Goal: Check status: Check status

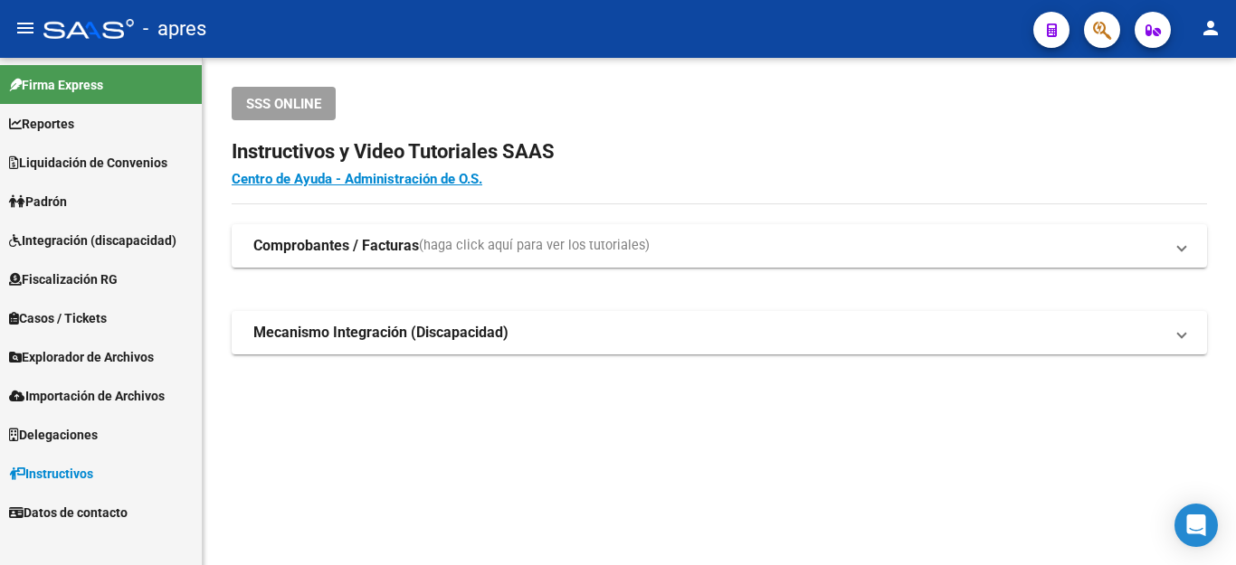
click at [43, 200] on span "Padrón" at bounding box center [38, 202] width 58 height 20
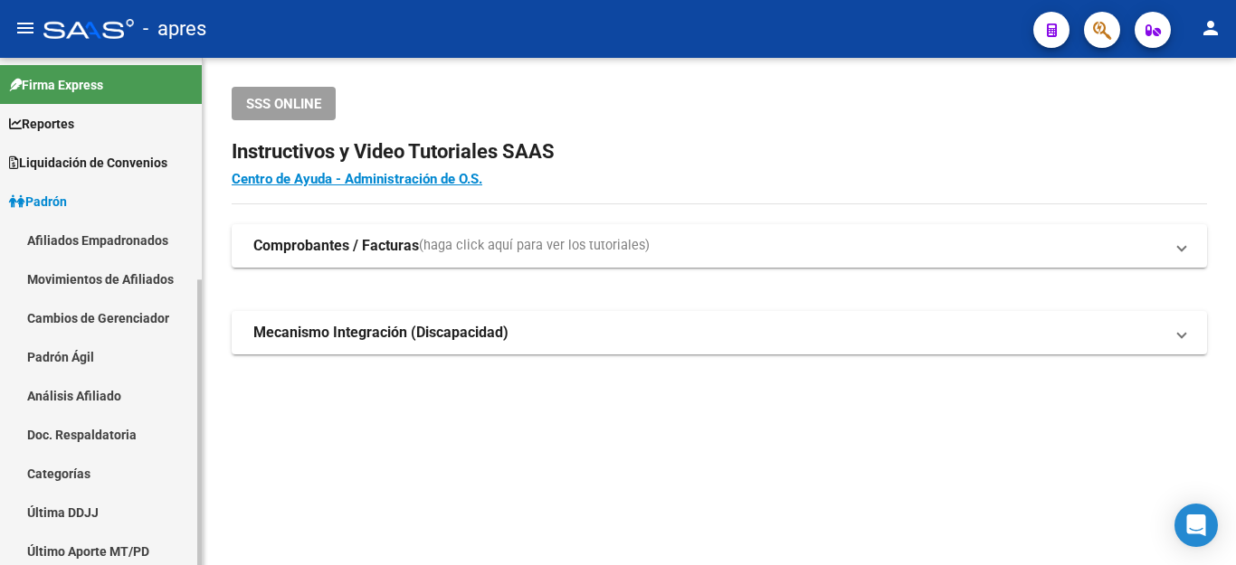
click at [84, 275] on link "Movimientos de Afiliados" at bounding box center [101, 279] width 202 height 39
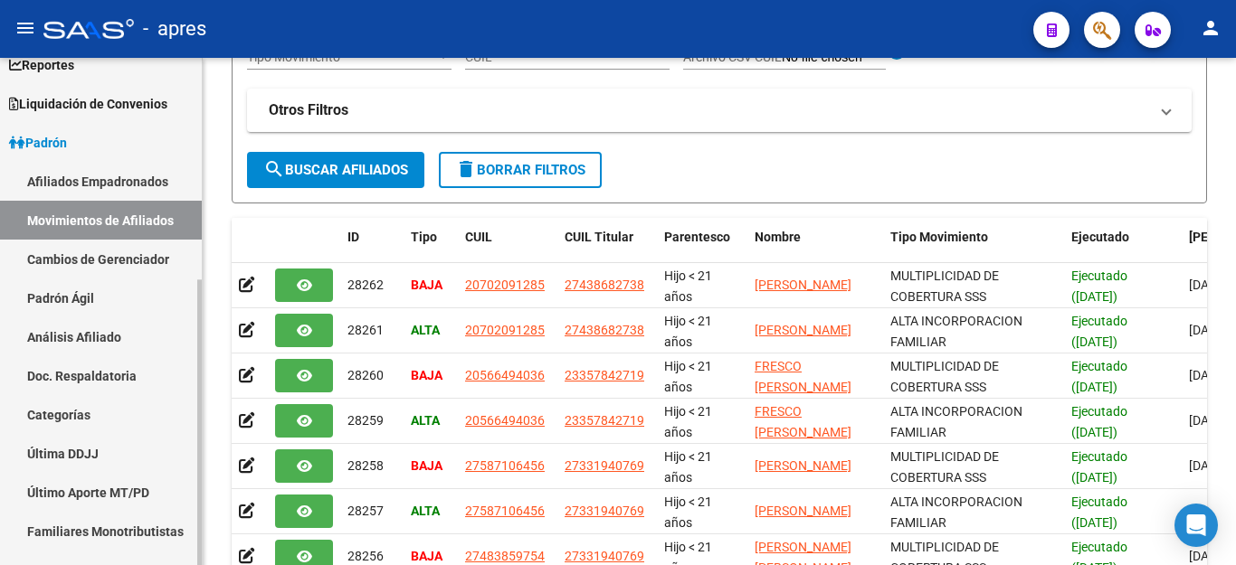
scroll to position [90, 0]
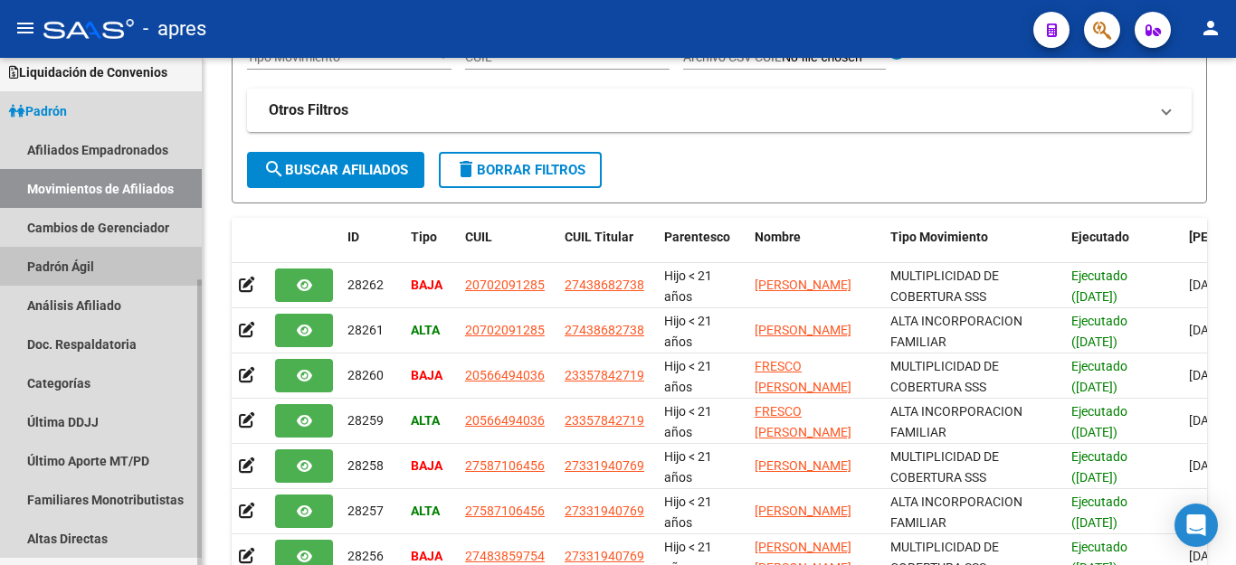
click at [63, 268] on link "Padrón Ágil" at bounding box center [101, 266] width 202 height 39
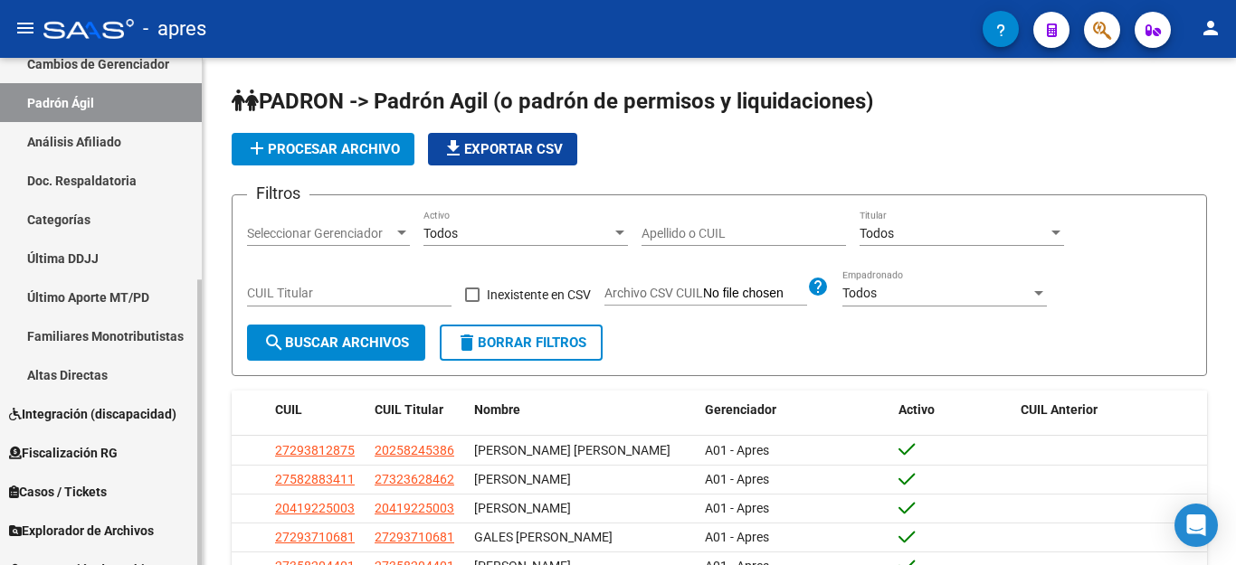
scroll to position [271, 0]
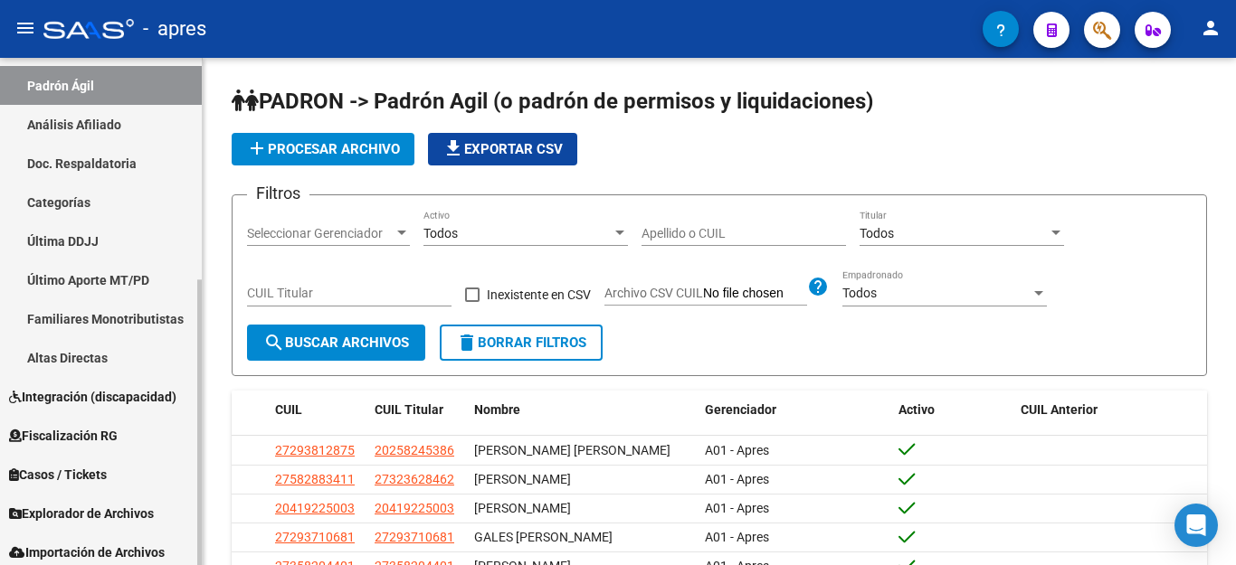
click at [60, 241] on link "Última DDJJ" at bounding box center [101, 241] width 202 height 39
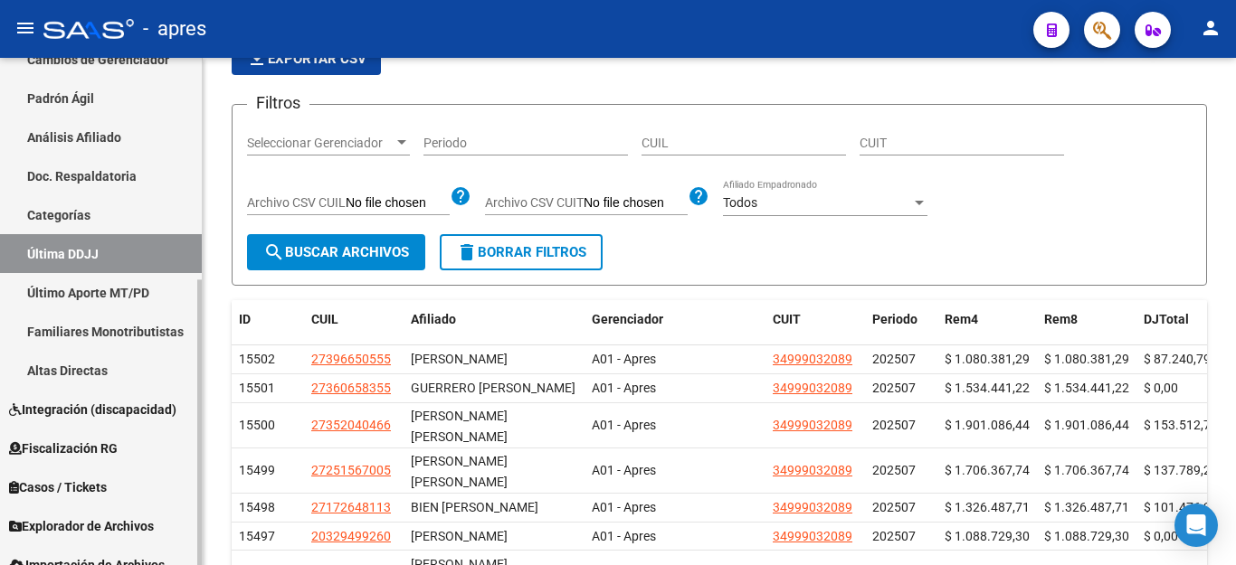
scroll to position [362, 0]
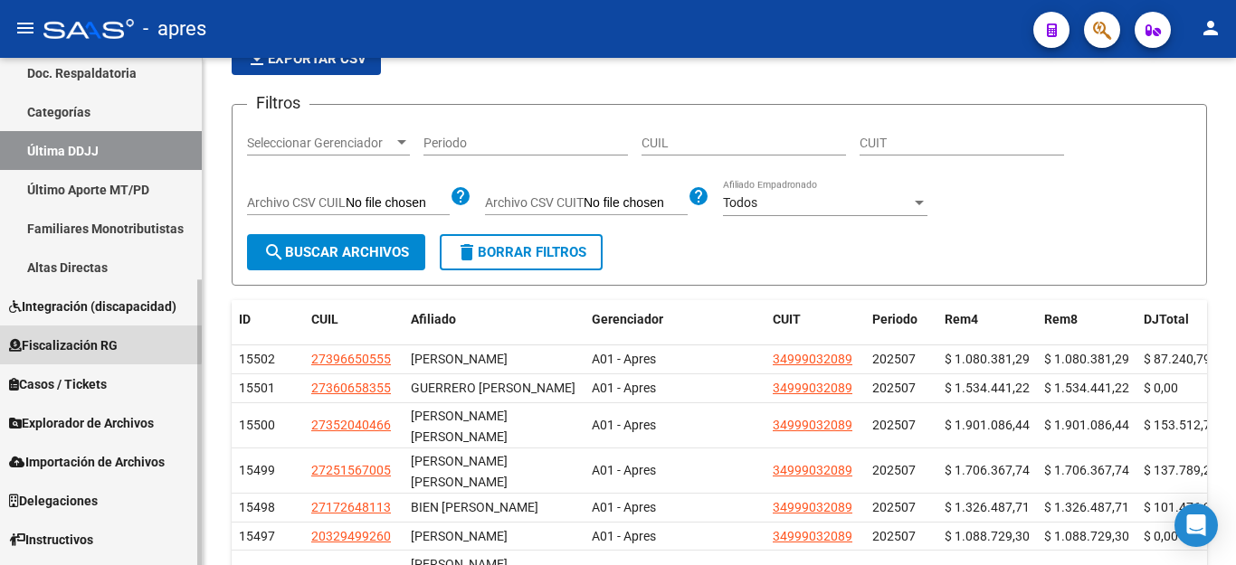
click at [80, 342] on span "Fiscalización RG" at bounding box center [63, 346] width 109 height 20
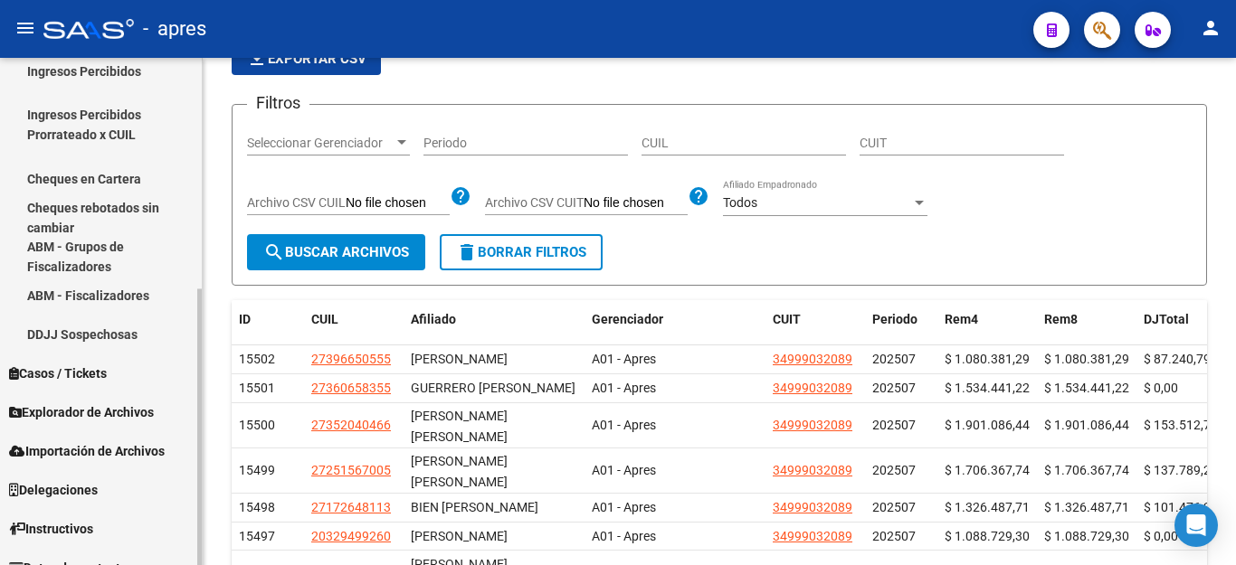
scroll to position [424, 0]
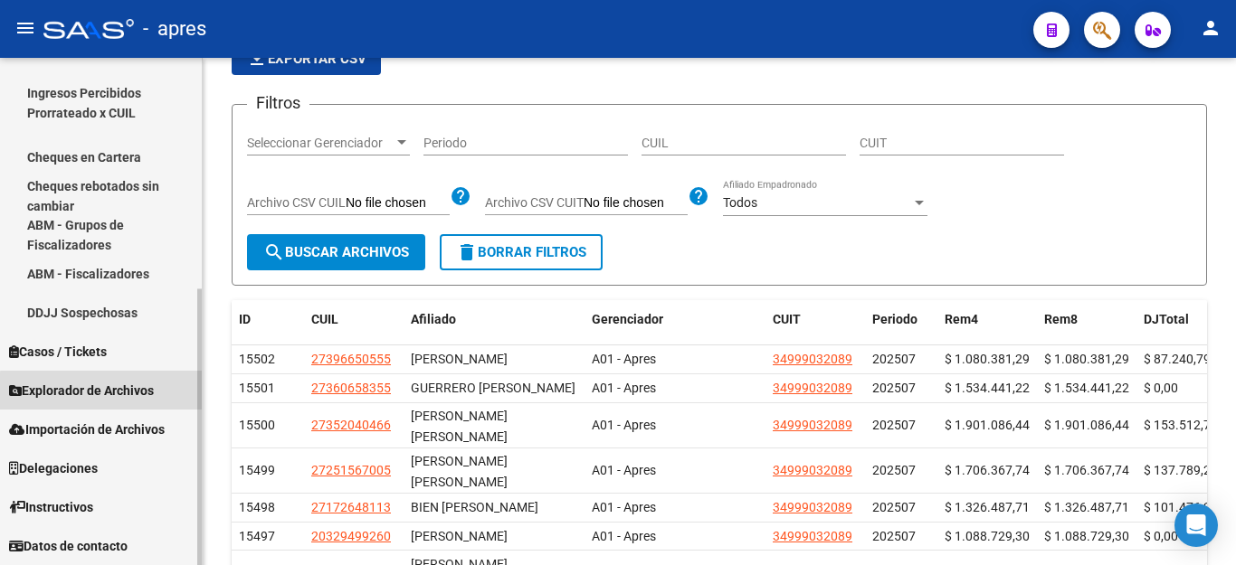
click at [118, 393] on span "Explorador de Archivos" at bounding box center [81, 391] width 145 height 20
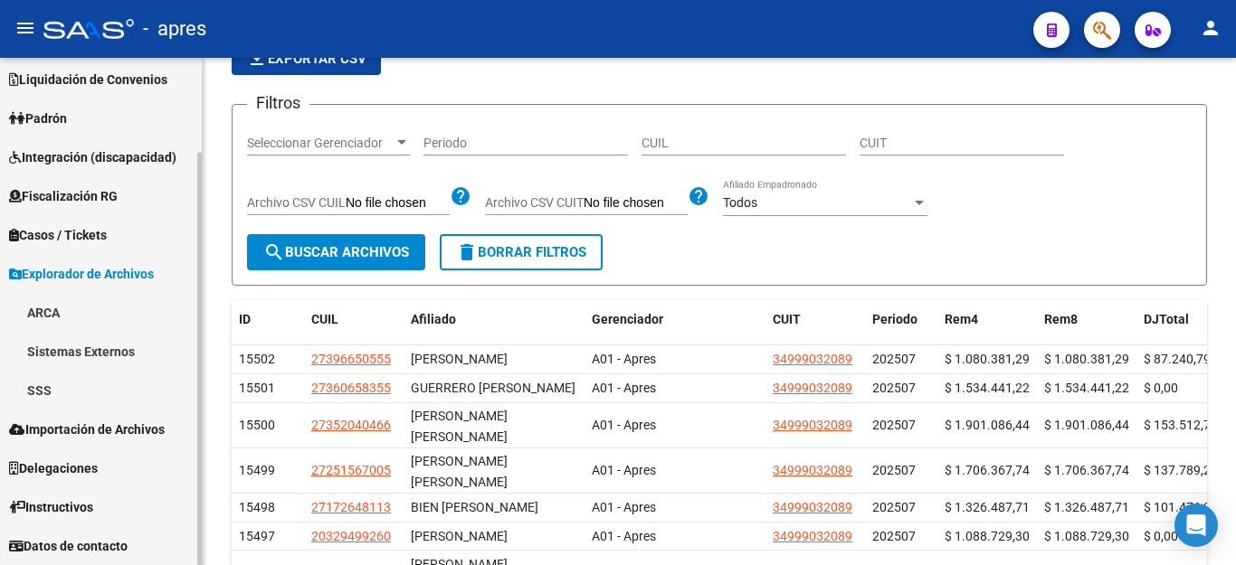
scroll to position [83, 0]
click at [52, 381] on link "SSS" at bounding box center [101, 390] width 202 height 39
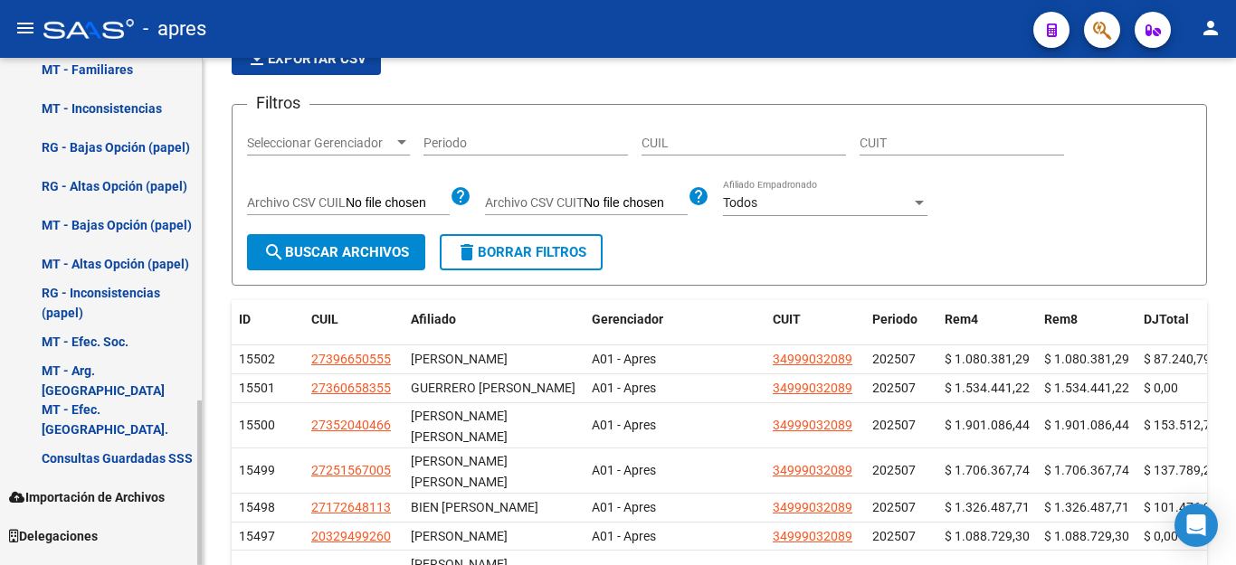
scroll to position [1056, 0]
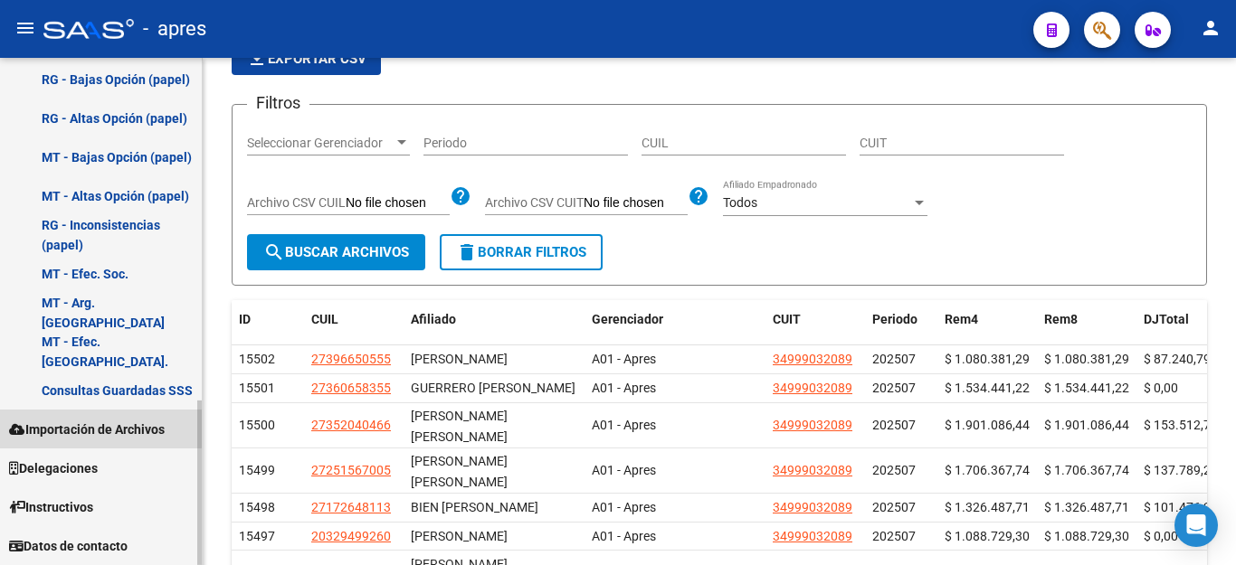
click at [148, 422] on span "Importación de Archivos" at bounding box center [87, 430] width 156 height 20
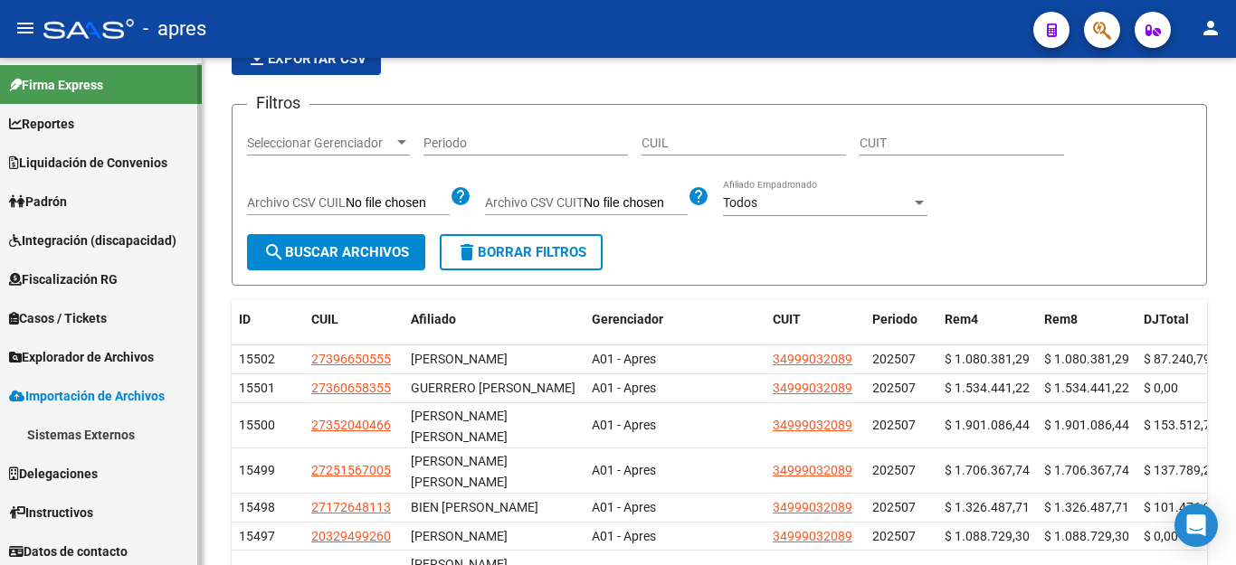
scroll to position [0, 0]
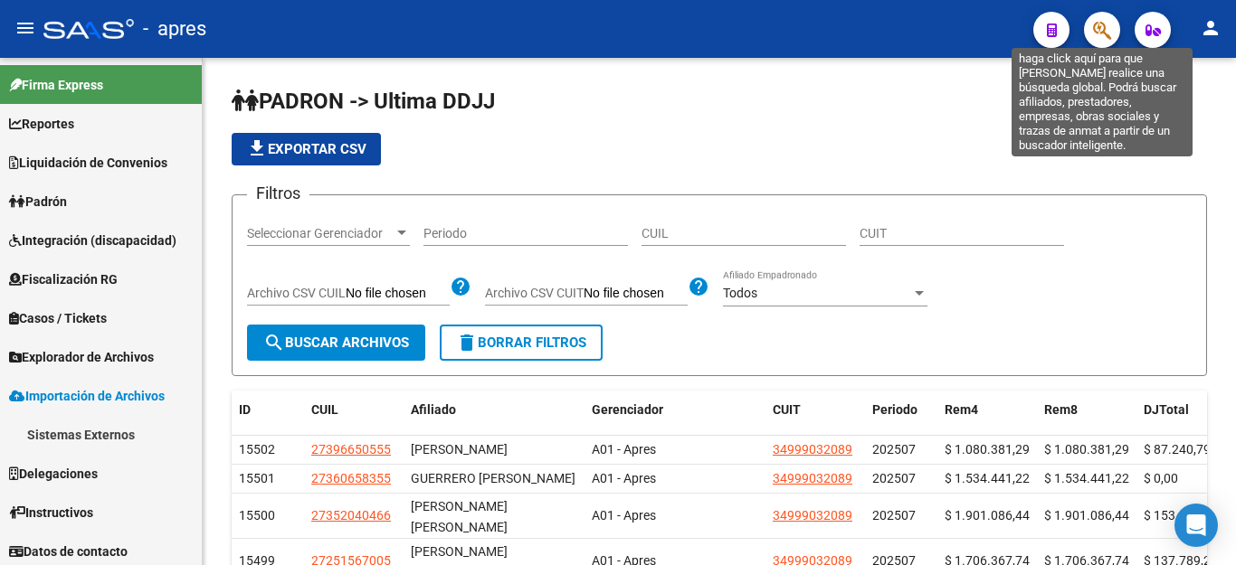
click at [1109, 33] on icon "button" at bounding box center [1102, 30] width 18 height 21
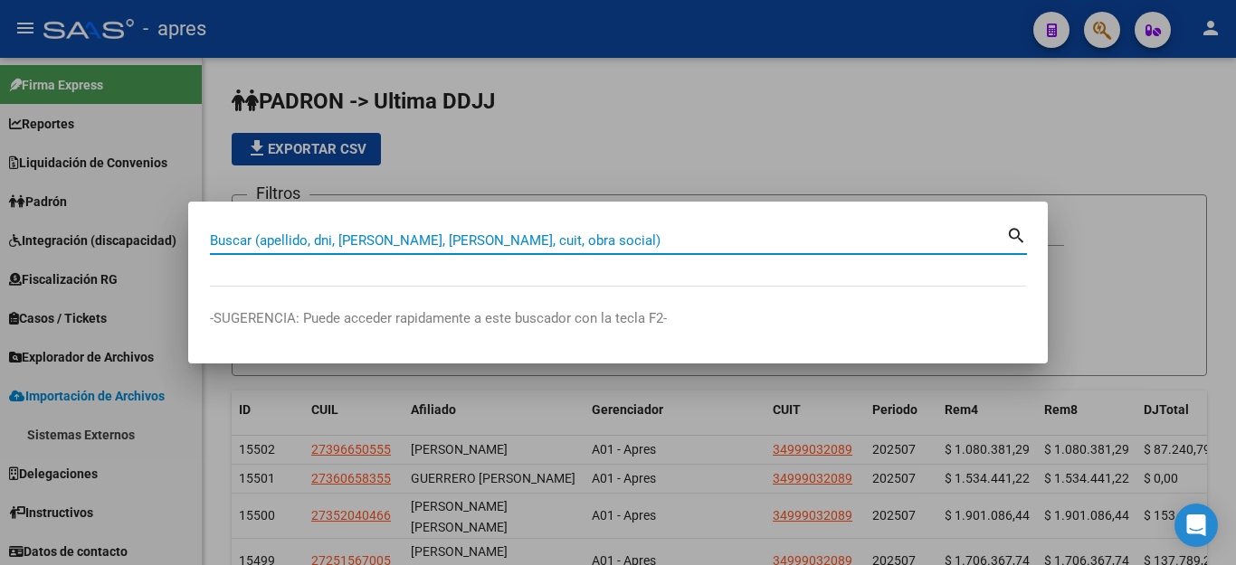
paste input "20241221998"
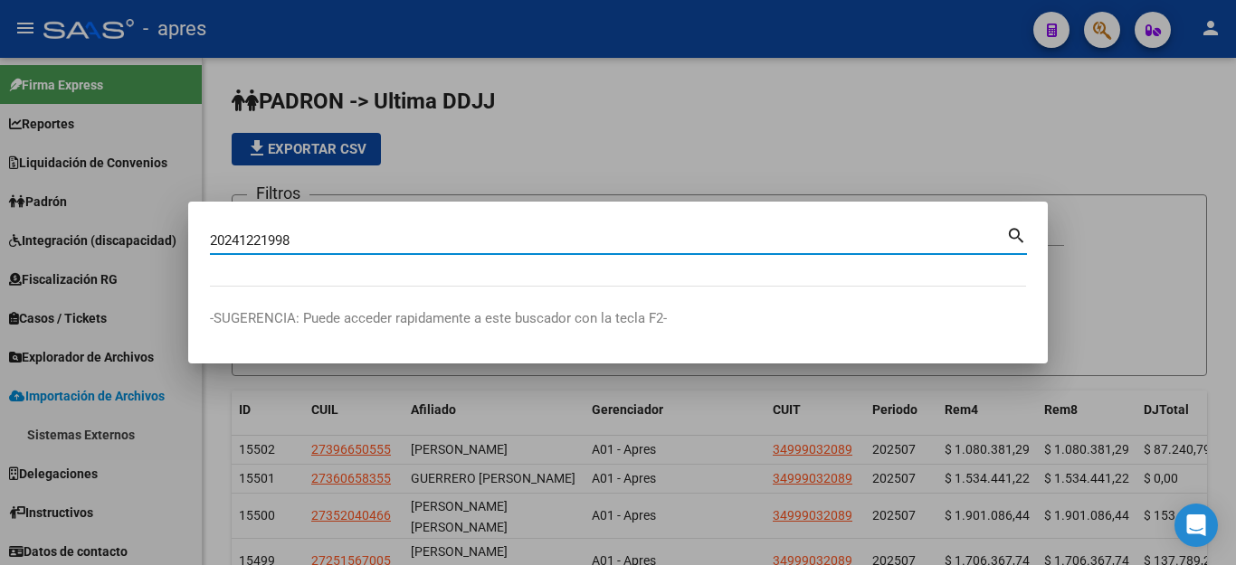
type input "20241221998"
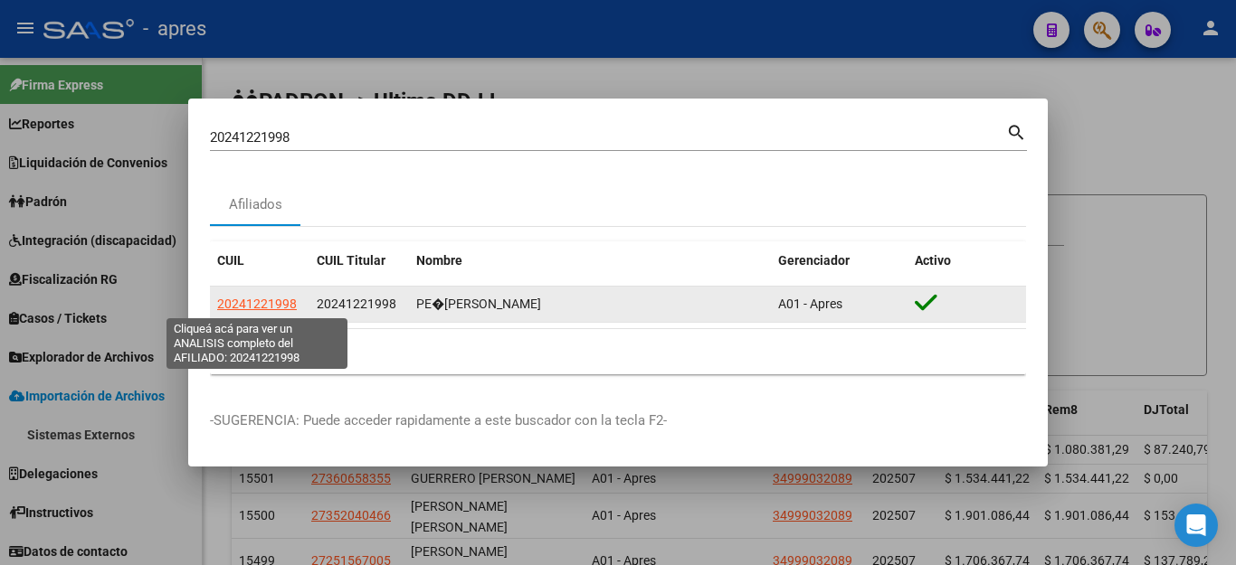
click at [261, 302] on span "20241221998" at bounding box center [257, 304] width 80 height 14
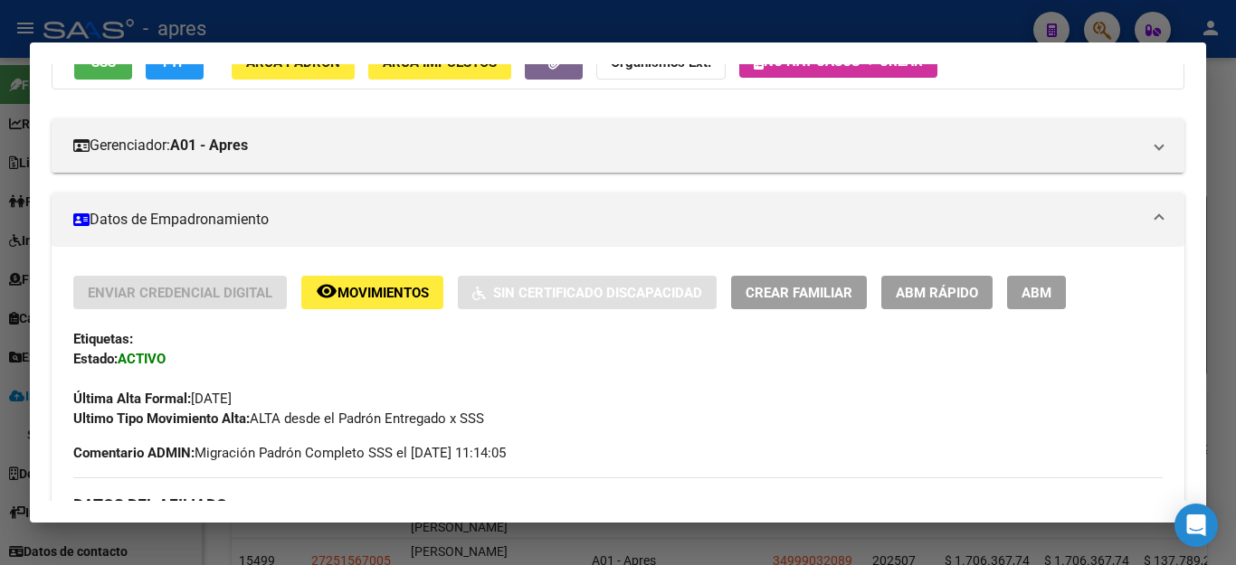
scroll to position [90, 0]
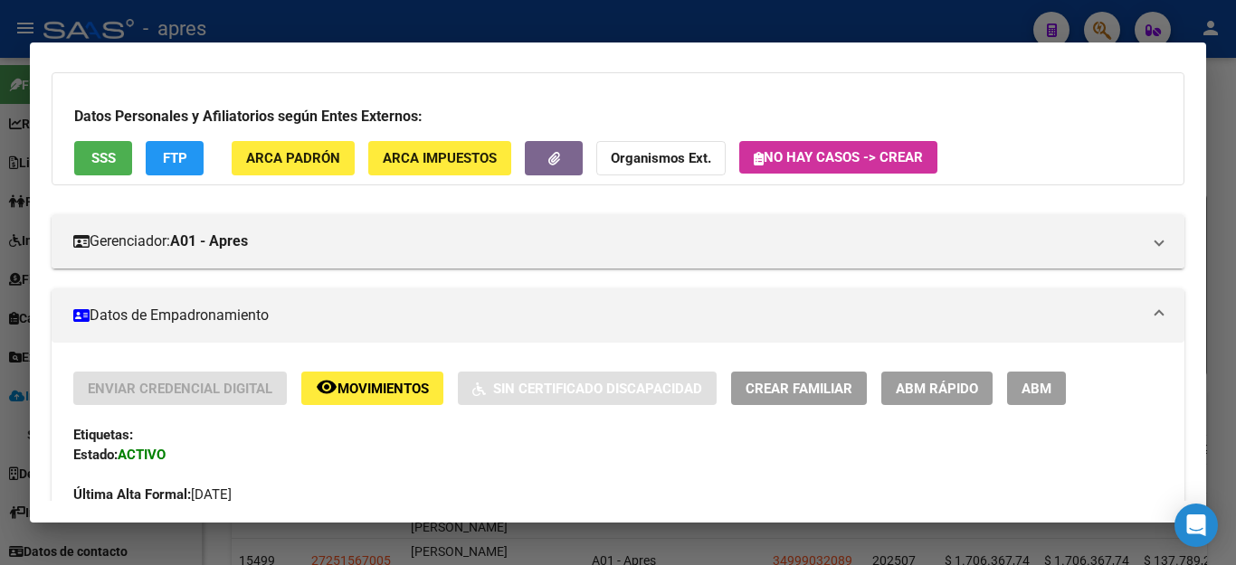
click at [102, 152] on span "SSS" at bounding box center [103, 159] width 24 height 16
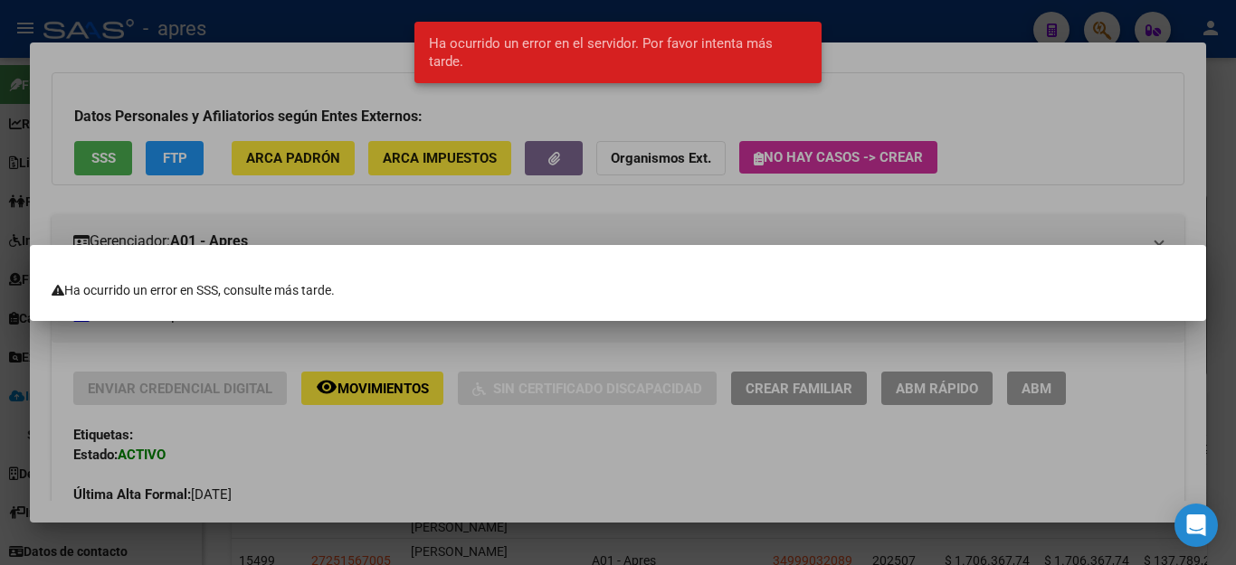
click at [526, 237] on div at bounding box center [618, 282] width 1236 height 565
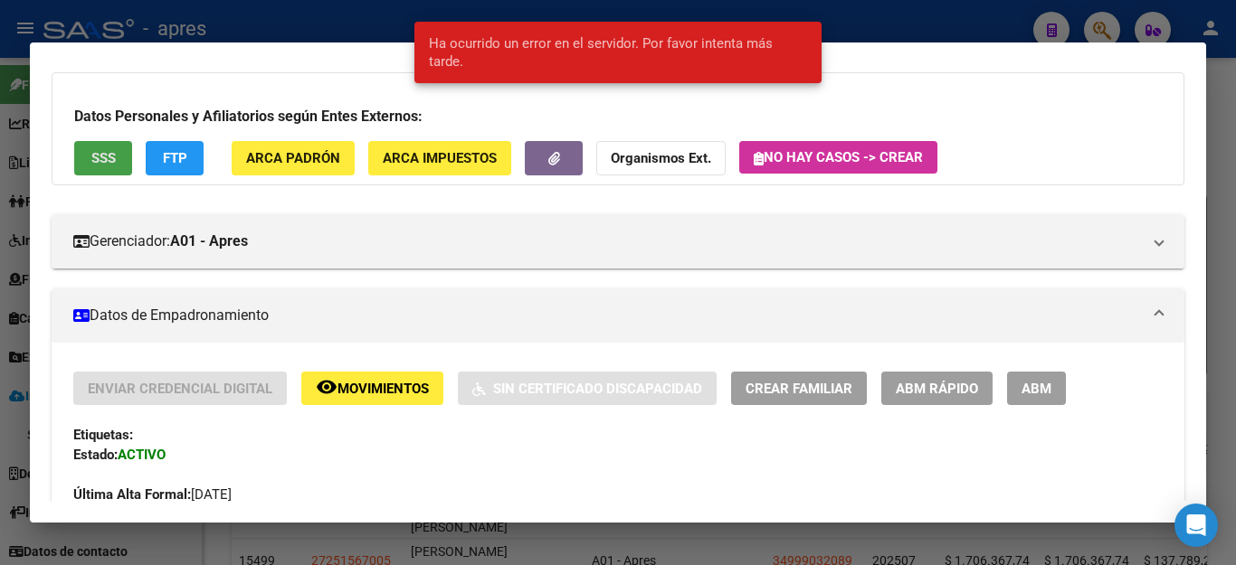
click at [115, 153] on span "SSS" at bounding box center [103, 159] width 24 height 16
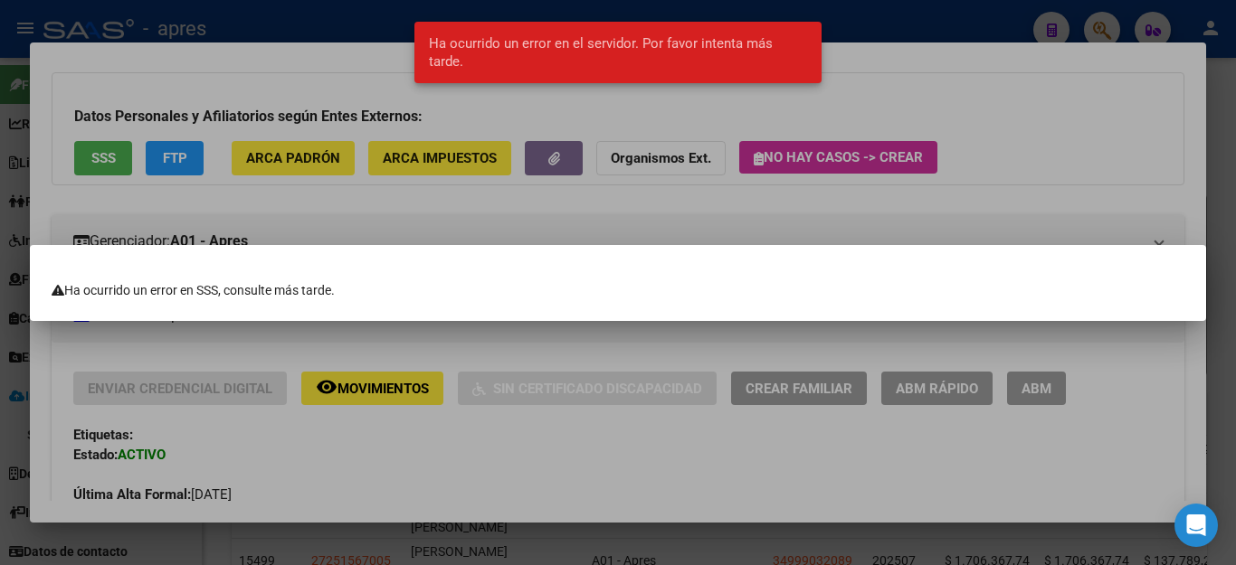
click at [1114, 118] on div at bounding box center [618, 282] width 1236 height 565
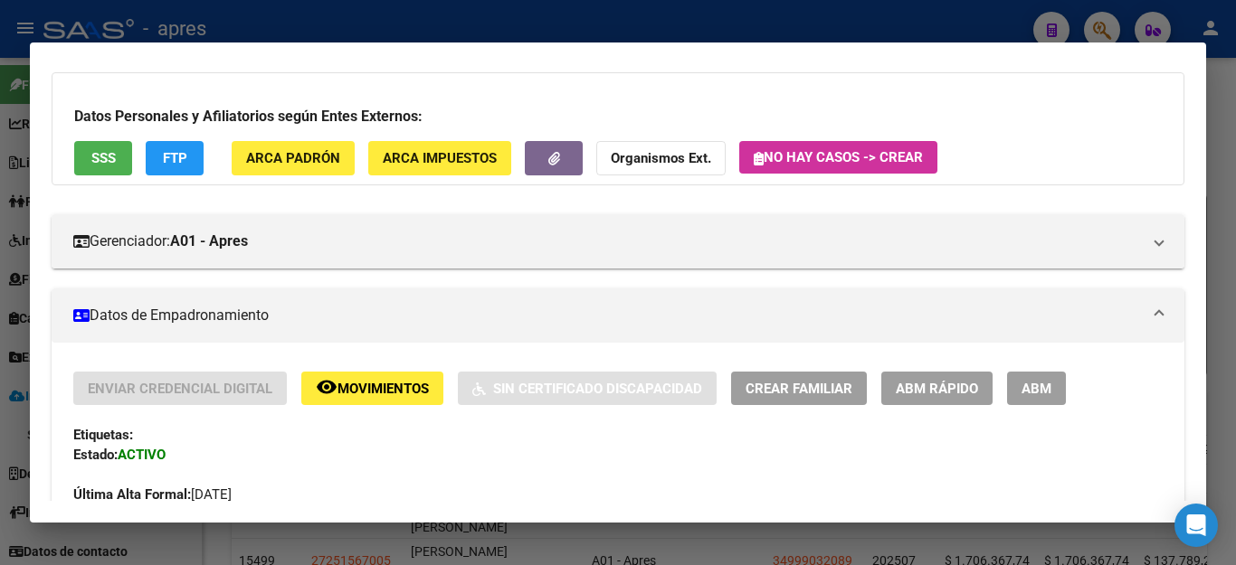
click at [113, 163] on span "SSS" at bounding box center [103, 159] width 24 height 16
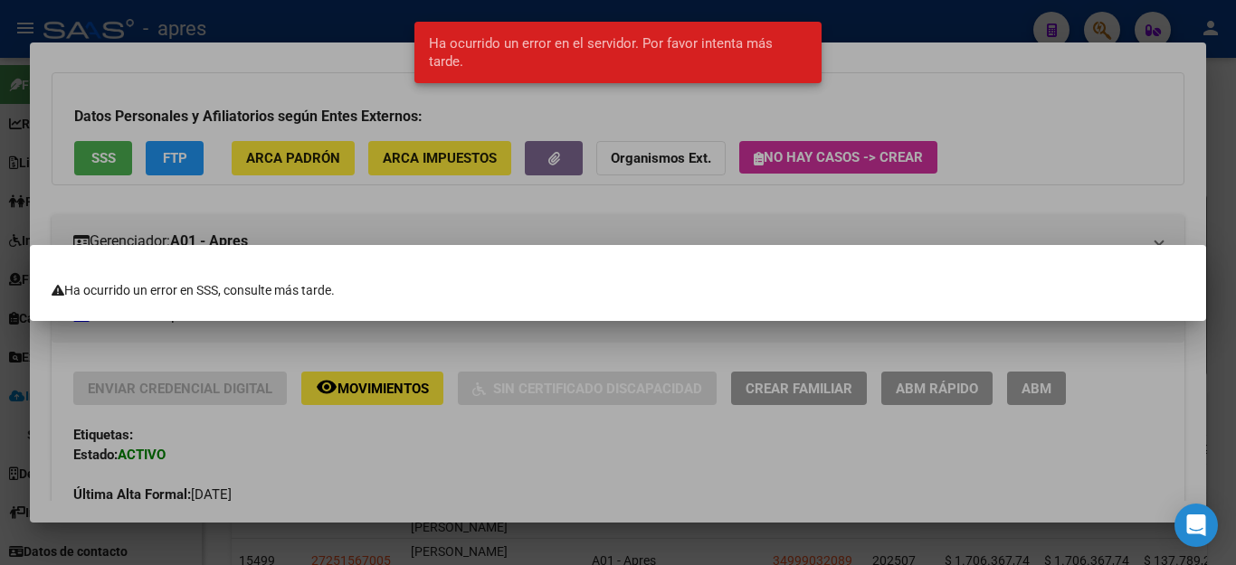
click at [1002, 121] on div at bounding box center [618, 282] width 1236 height 565
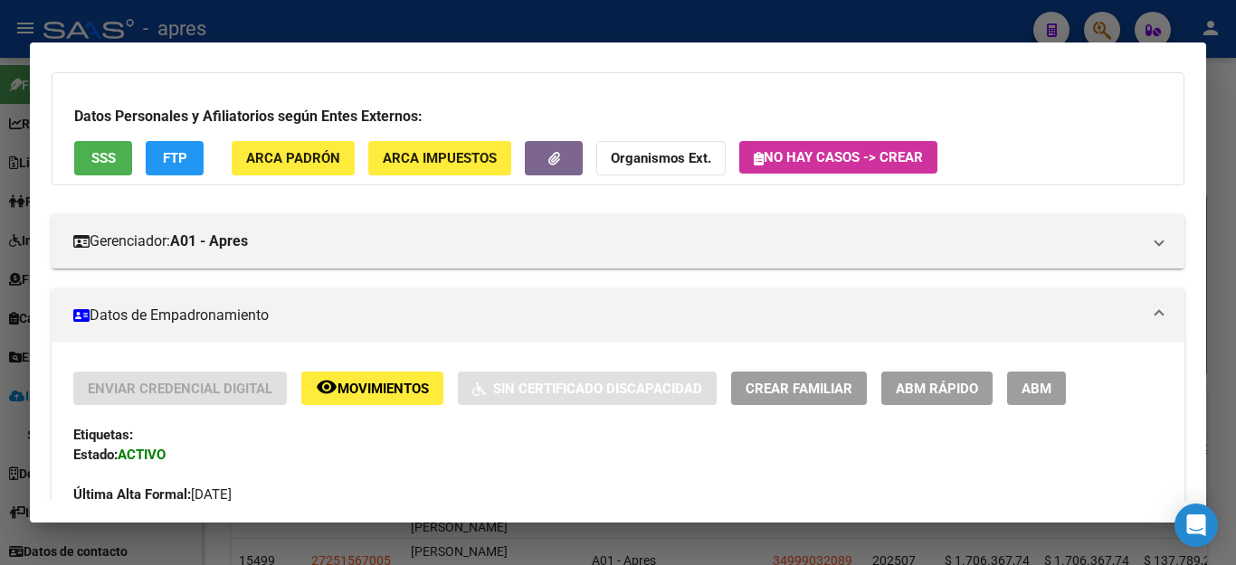
click at [184, 160] on span "FTP" at bounding box center [175, 159] width 24 height 16
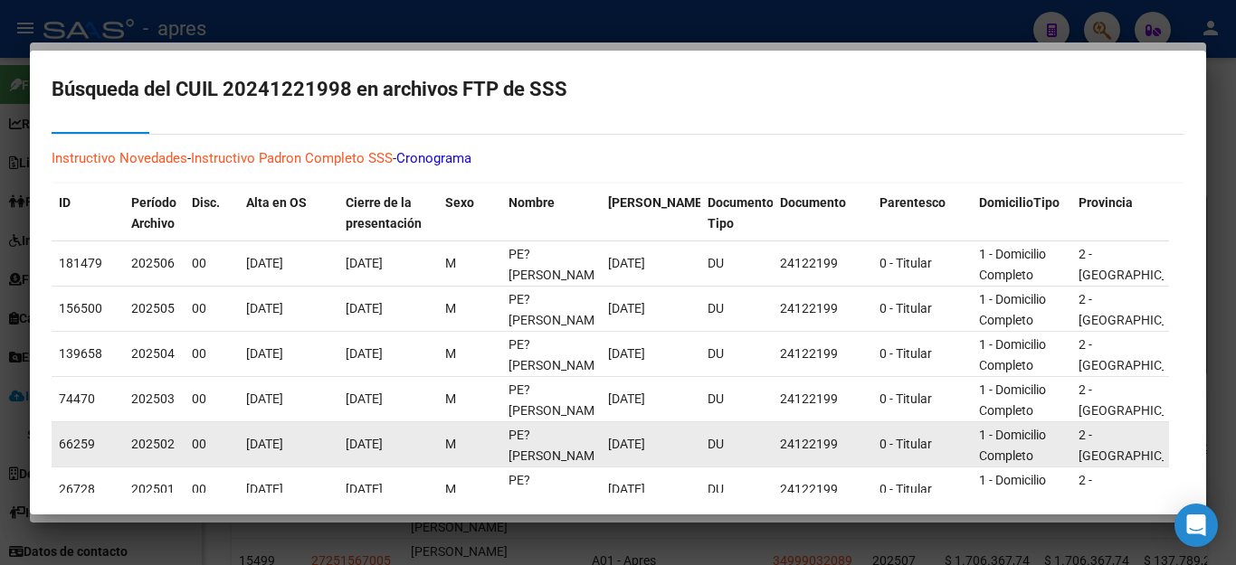
scroll to position [0, 0]
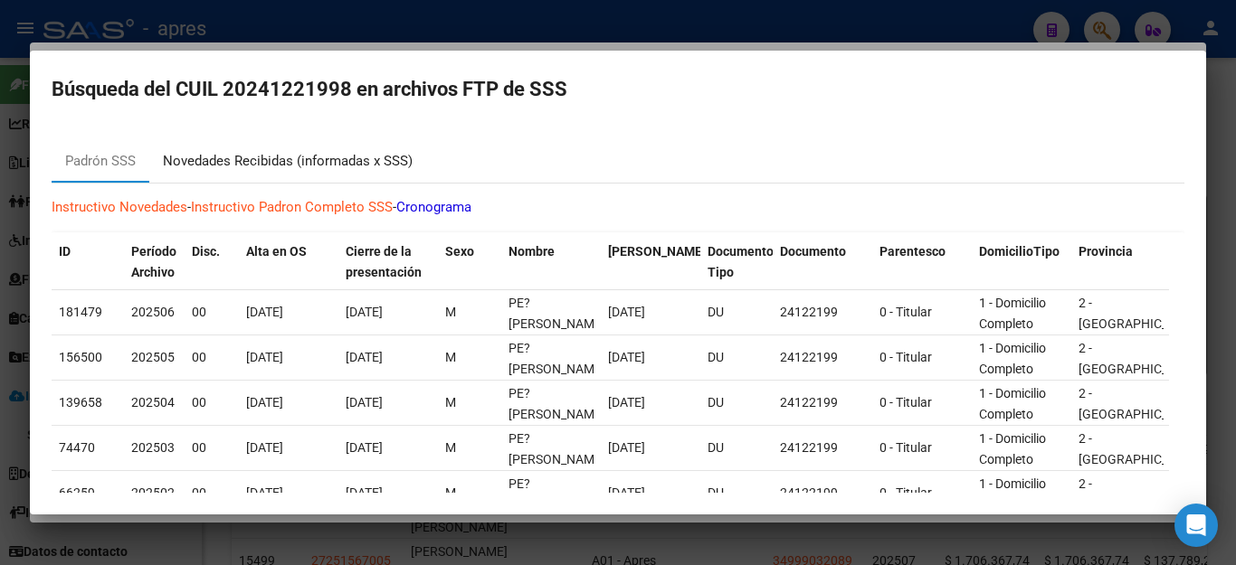
click at [268, 162] on div "Novedades Recibidas (informadas x SSS)" at bounding box center [288, 161] width 250 height 21
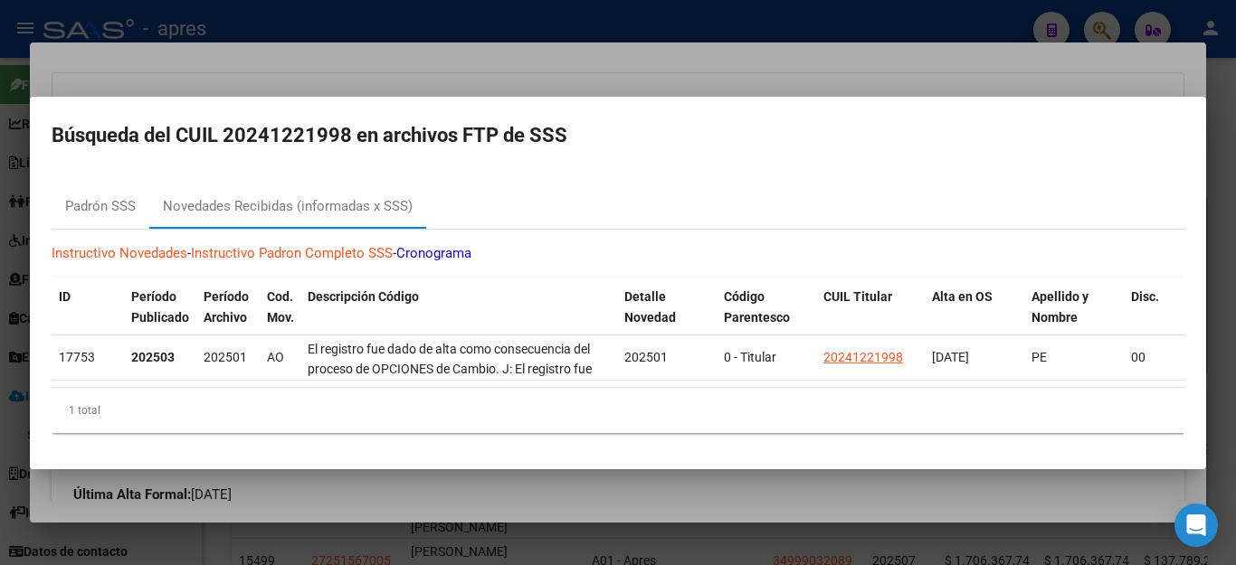
click at [327, 72] on div at bounding box center [618, 282] width 1236 height 565
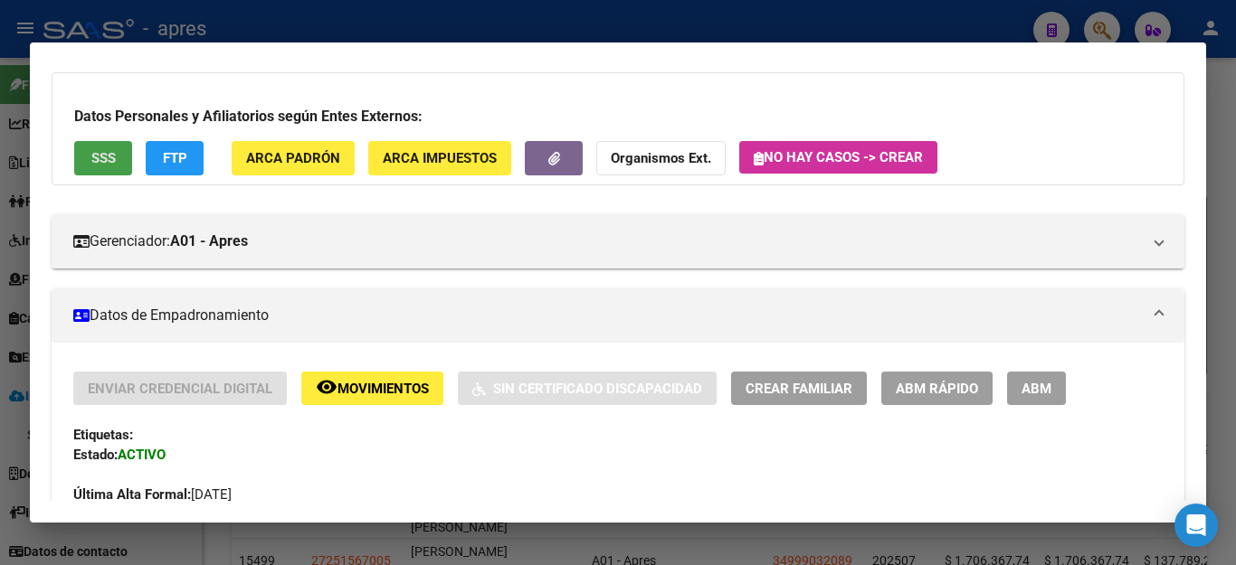
click at [83, 151] on button "SSS" at bounding box center [103, 157] width 58 height 33
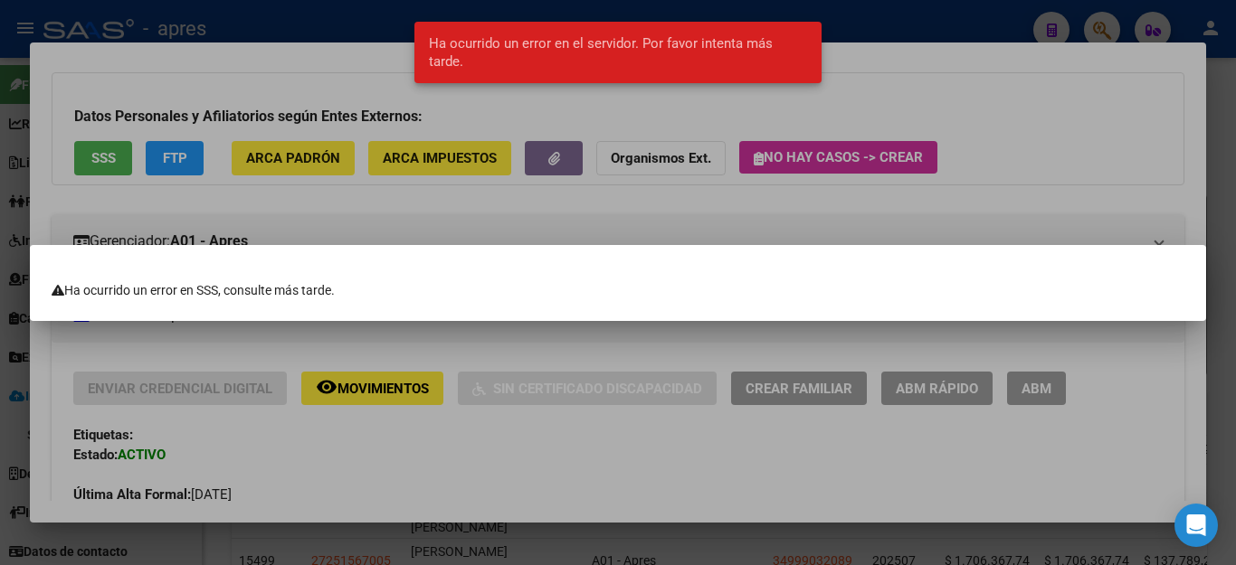
click at [696, 197] on div at bounding box center [618, 282] width 1236 height 565
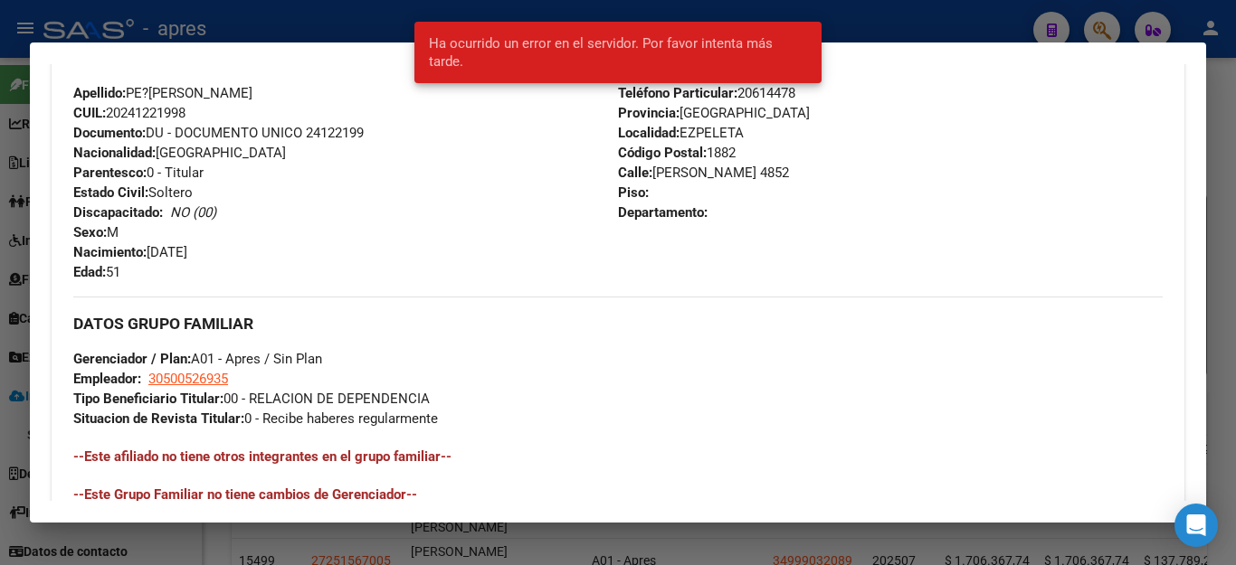
scroll to position [937, 0]
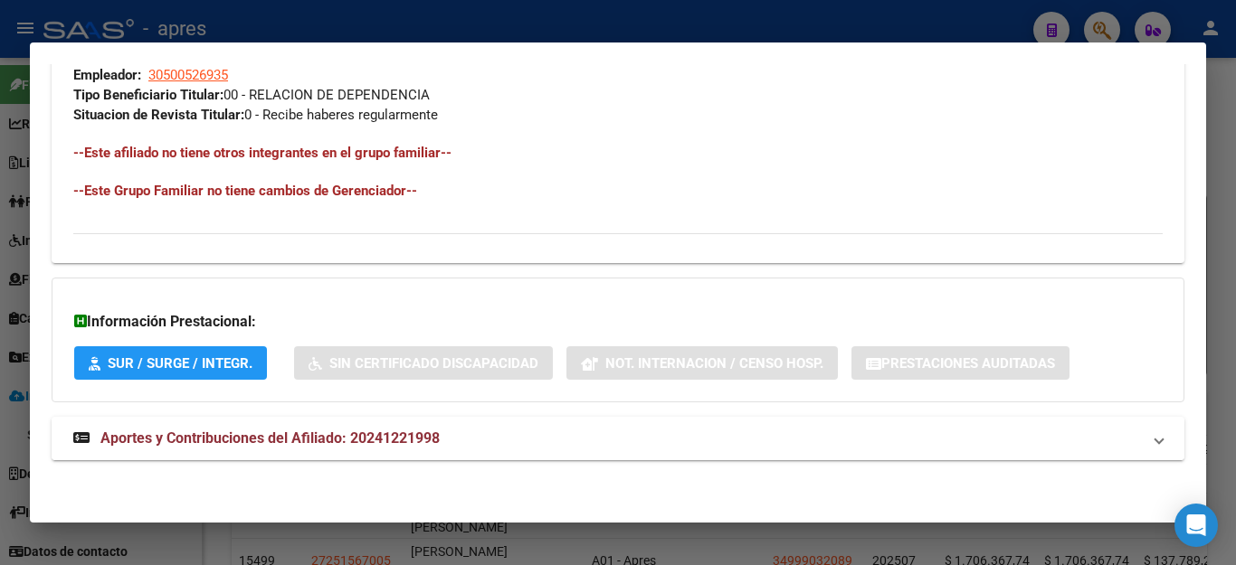
click at [300, 439] on span "Aportes y Contribuciones del Afiliado: 20241221998" at bounding box center [269, 438] width 339 height 17
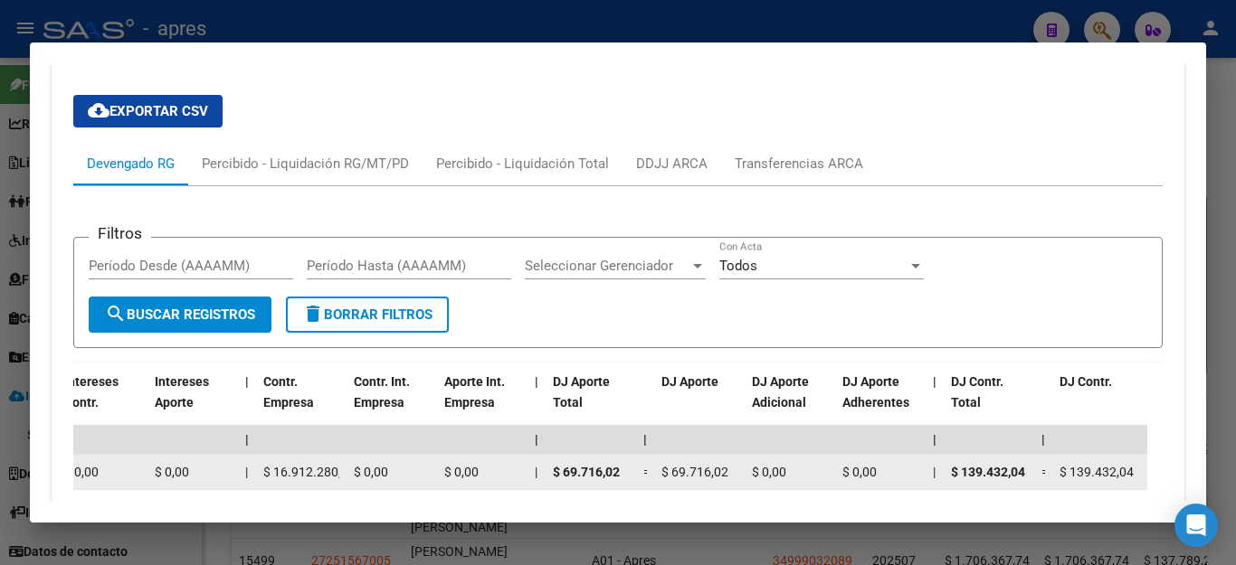
scroll to position [1302, 0]
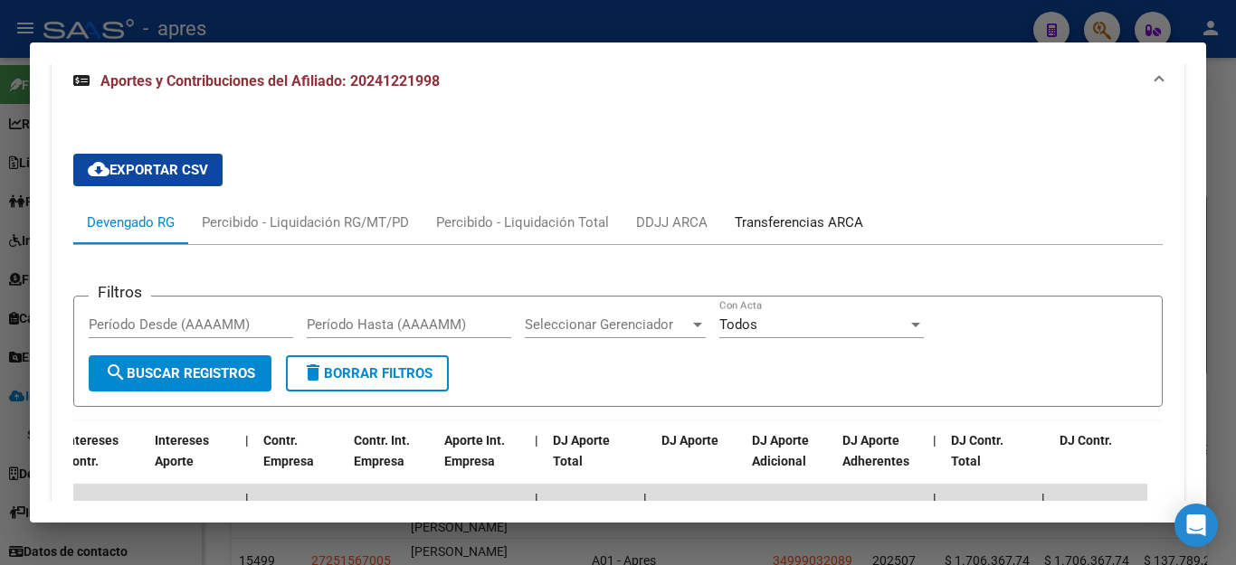
click at [787, 218] on div "Transferencias ARCA" at bounding box center [798, 223] width 128 height 20
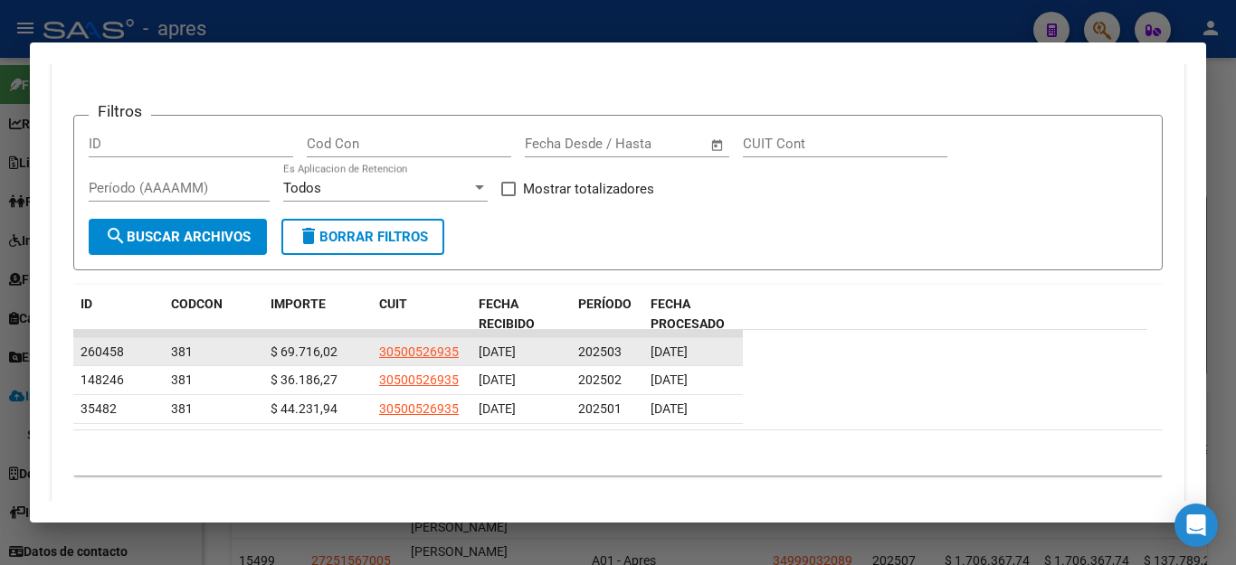
scroll to position [1541, 0]
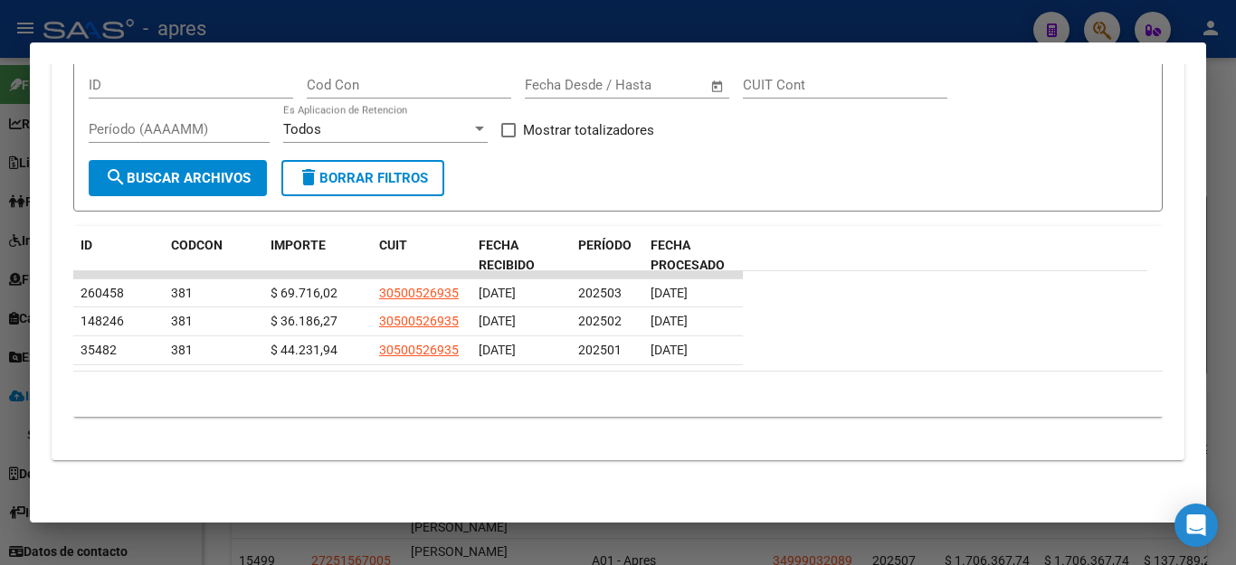
click at [564, 556] on div at bounding box center [618, 282] width 1236 height 565
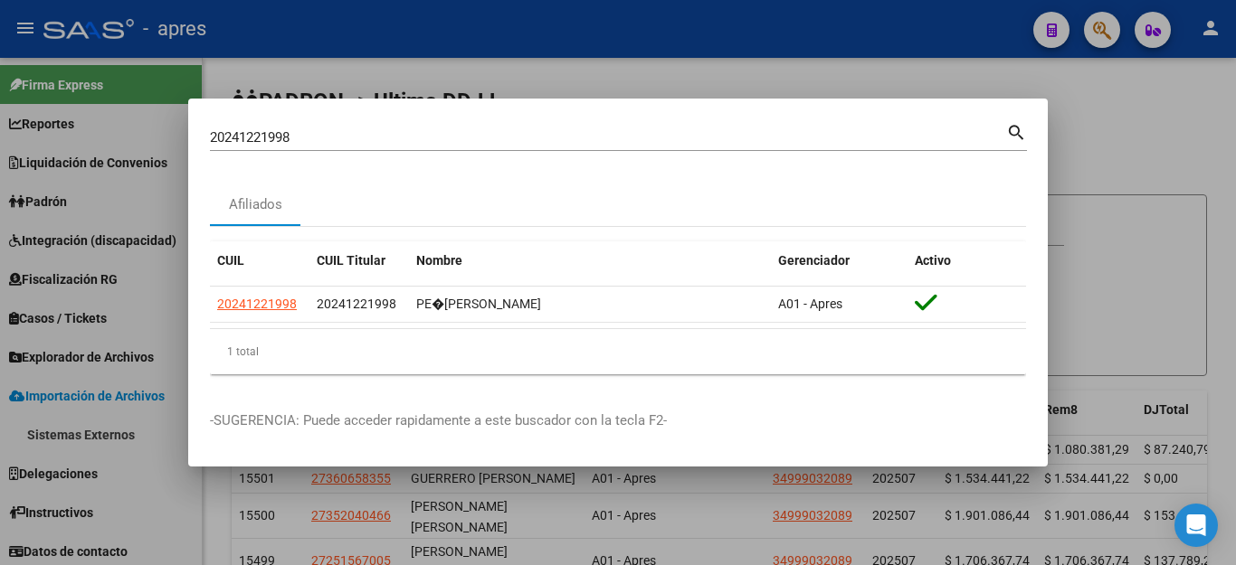
click at [674, 509] on div at bounding box center [618, 282] width 1236 height 565
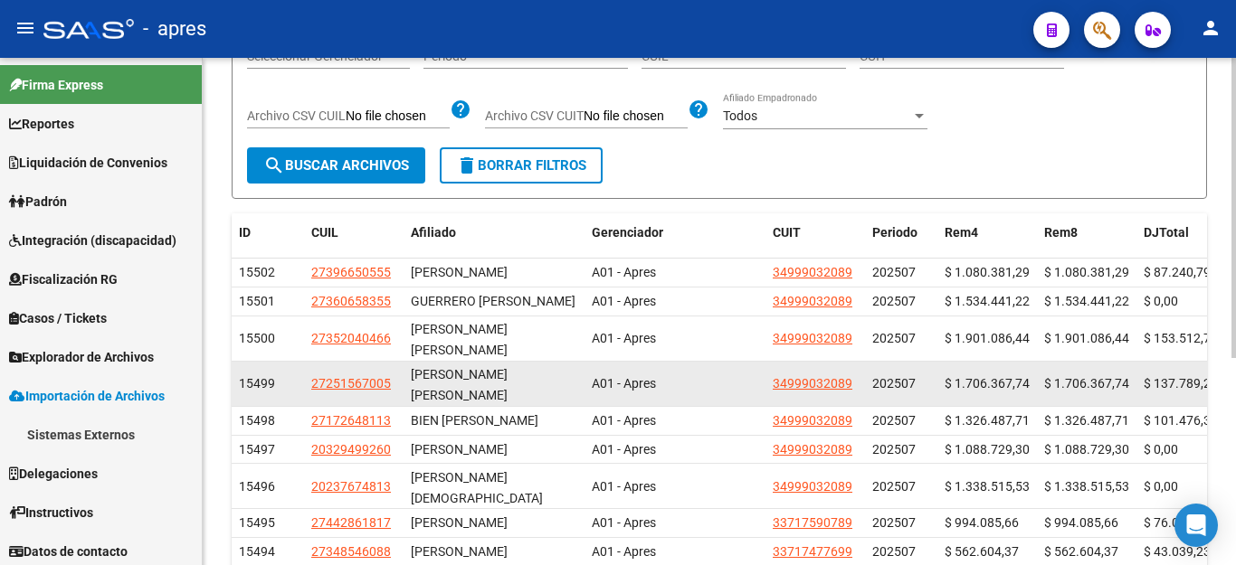
scroll to position [181, 0]
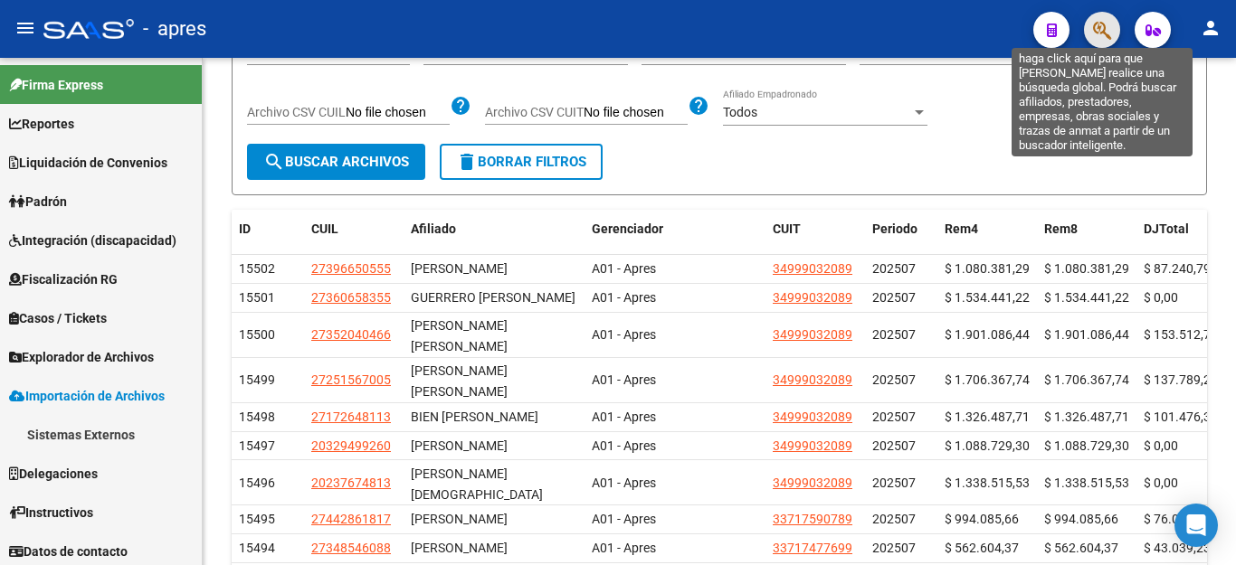
click at [1094, 24] on icon "button" at bounding box center [1102, 30] width 18 height 21
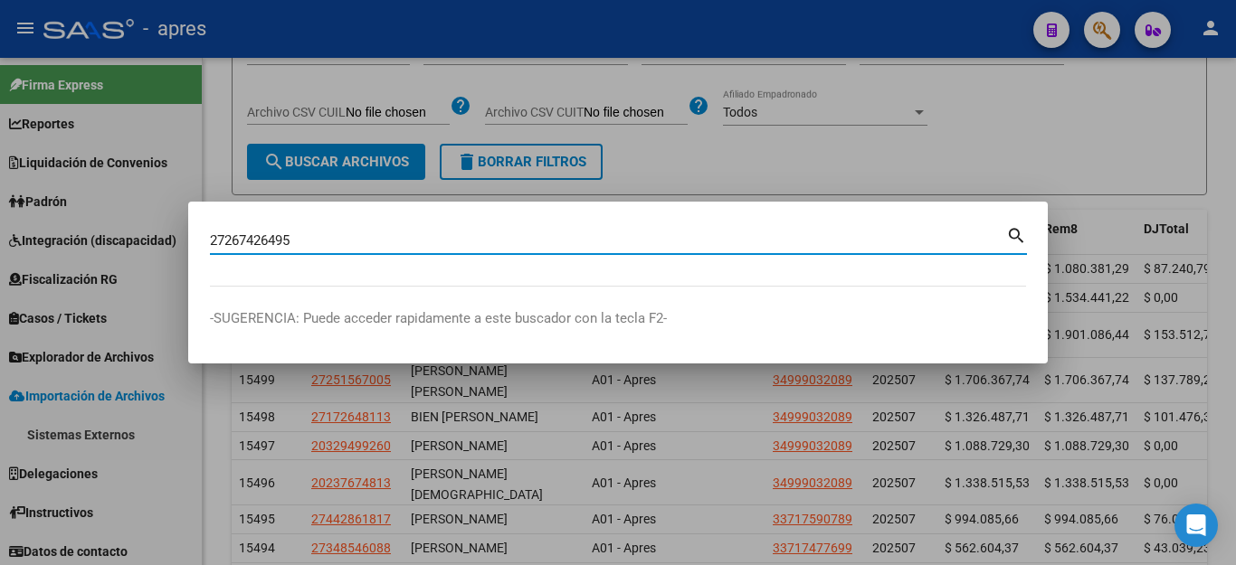
type input "27267426495"
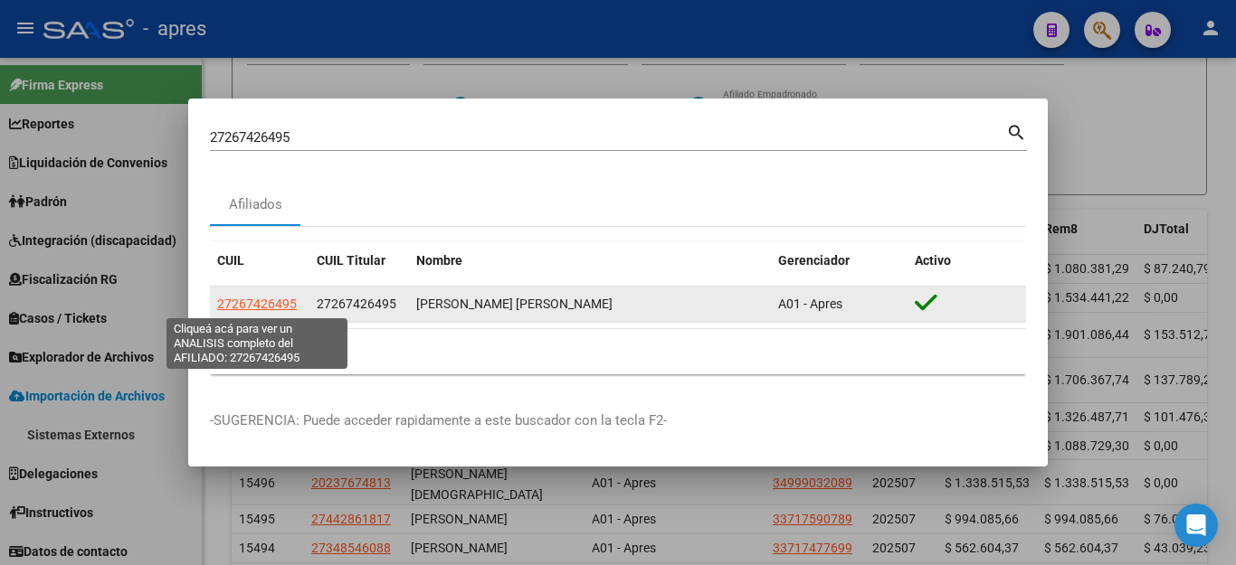
click at [251, 301] on span "27267426495" at bounding box center [257, 304] width 80 height 14
type textarea "27267426495"
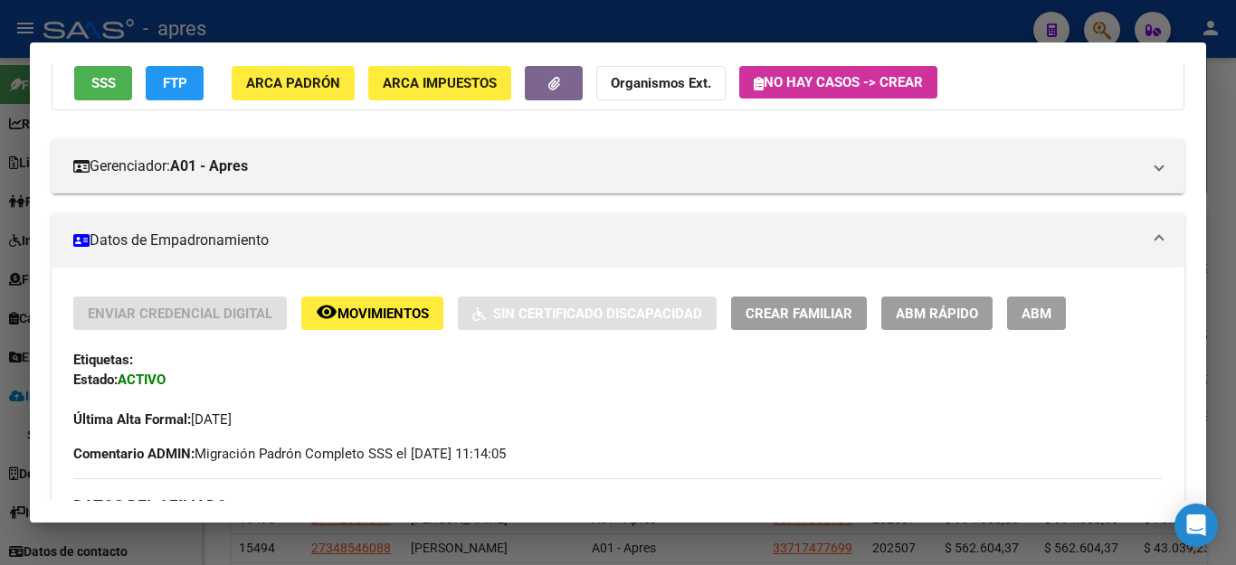
scroll to position [0, 0]
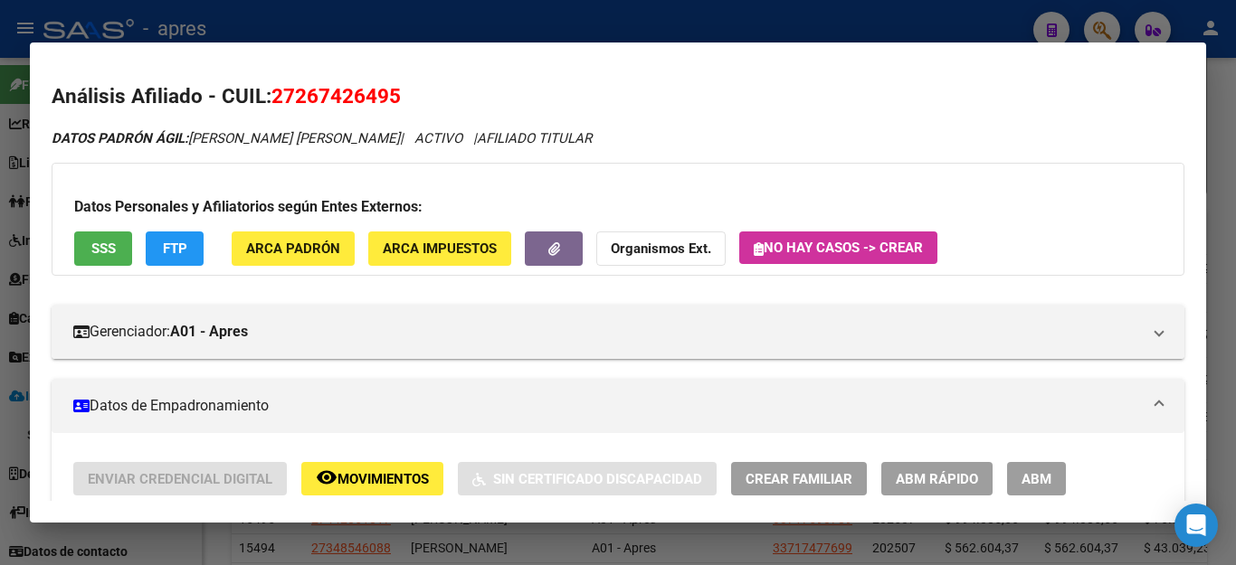
click at [101, 257] on span "SSS" at bounding box center [103, 250] width 24 height 16
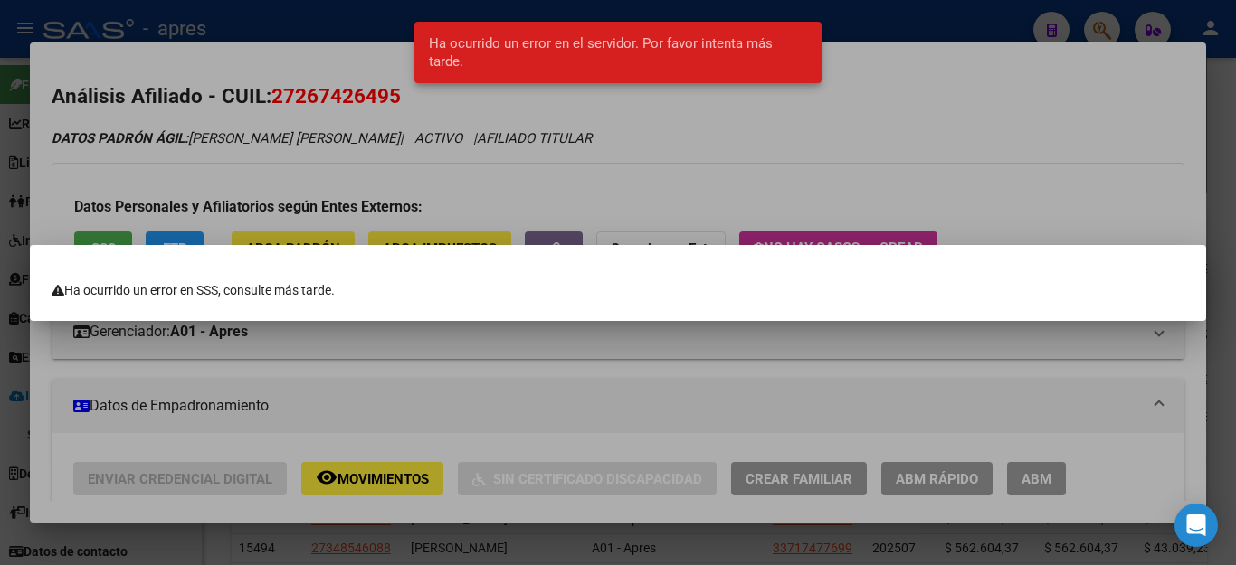
click at [700, 147] on div at bounding box center [618, 282] width 1236 height 565
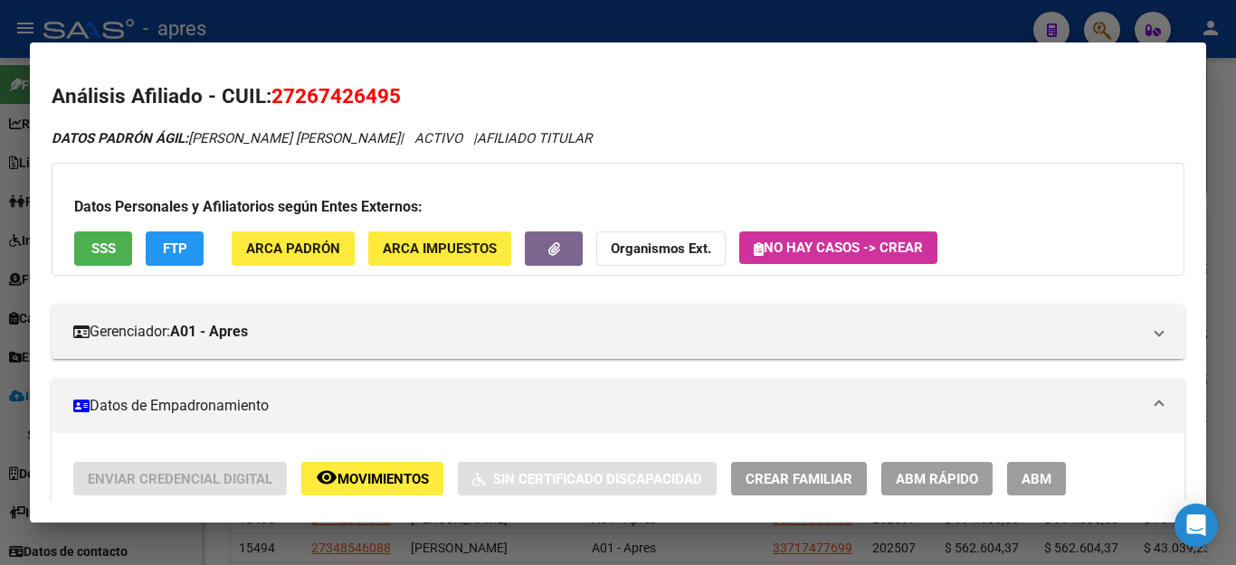
click at [448, 24] on div at bounding box center [618, 282] width 1236 height 565
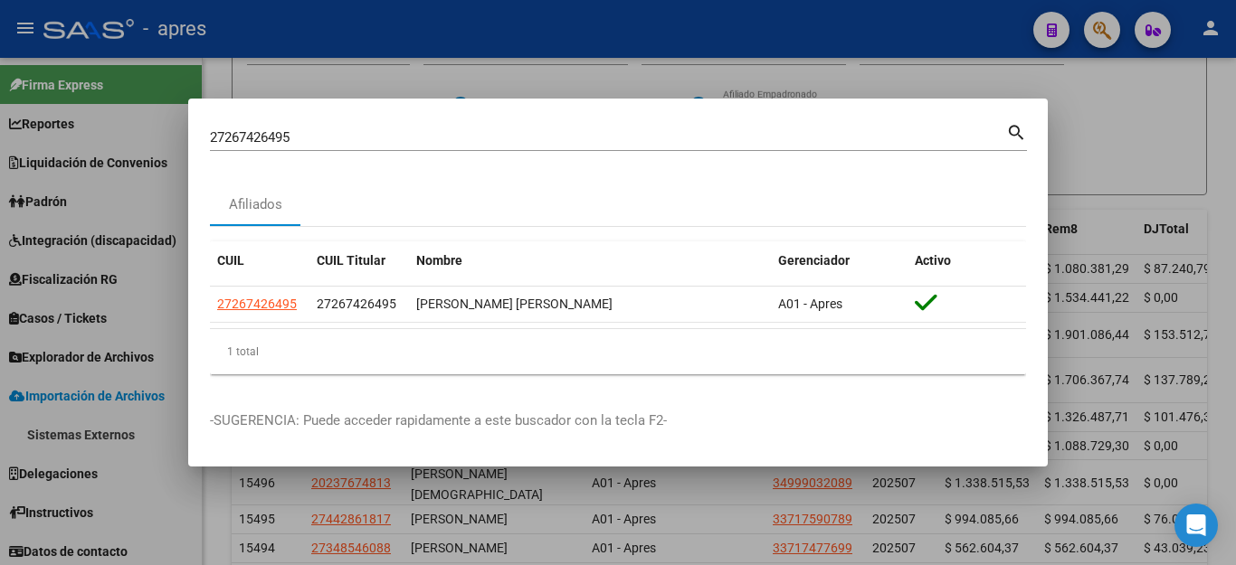
click at [819, 56] on div at bounding box center [618, 282] width 1236 height 565
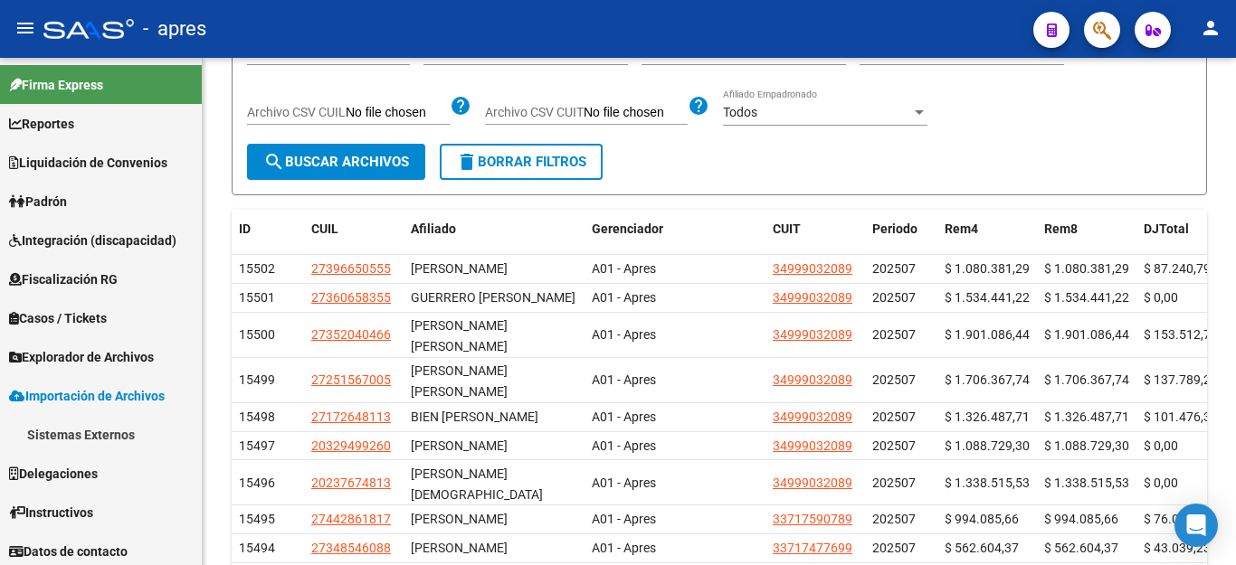
click at [1089, 31] on button "button" at bounding box center [1102, 30] width 36 height 36
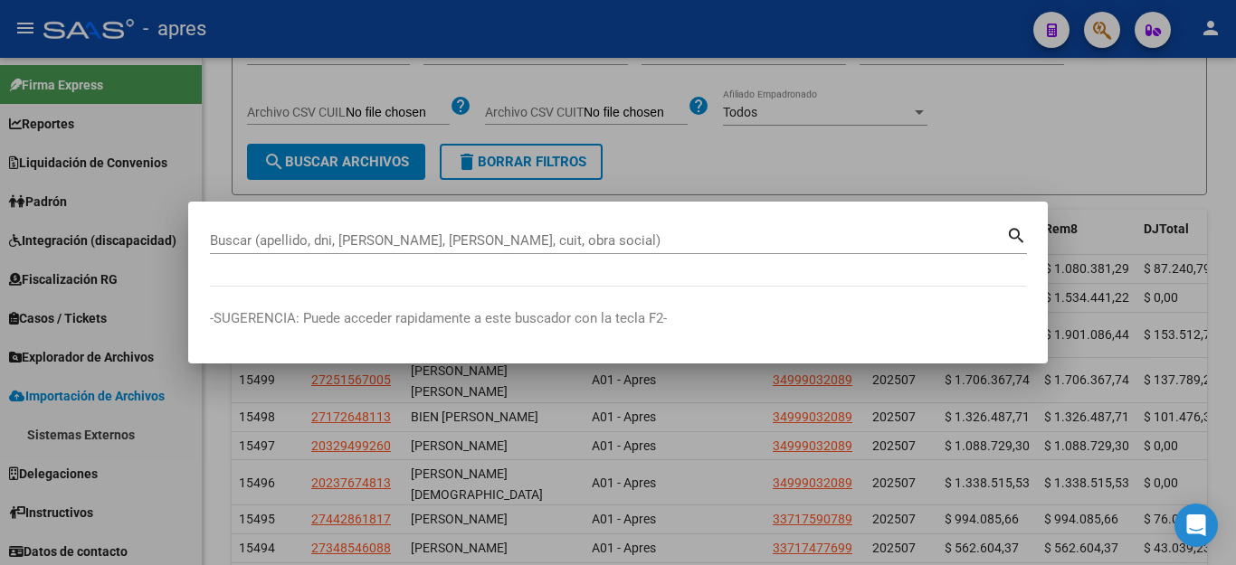
click at [1043, 149] on div at bounding box center [618, 282] width 1236 height 565
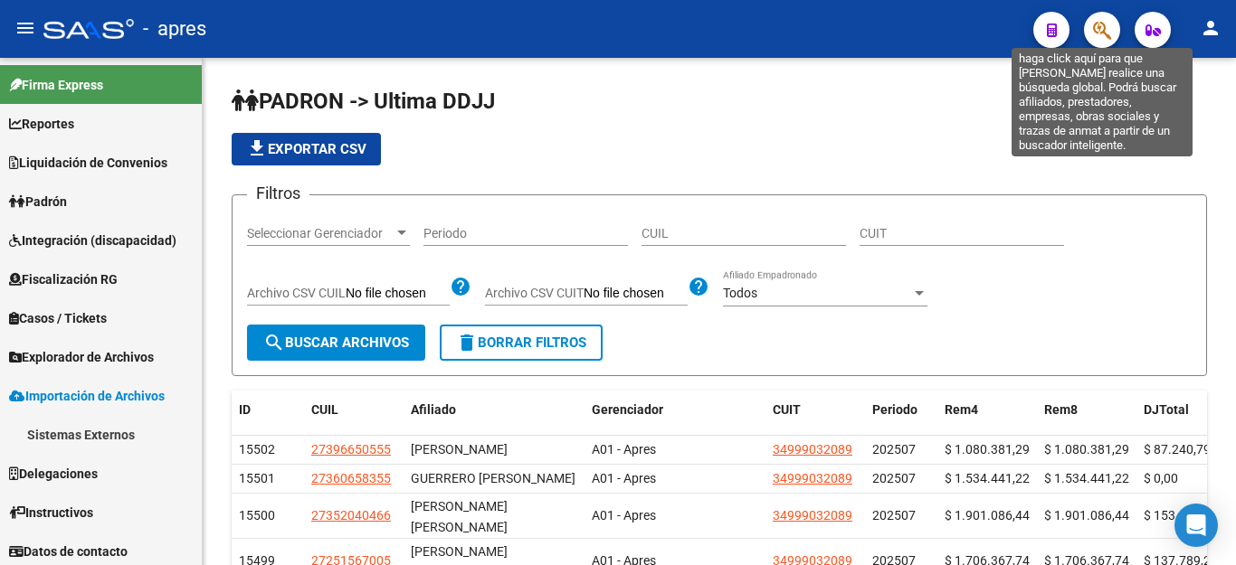
click at [1103, 26] on icon "button" at bounding box center [1102, 30] width 18 height 21
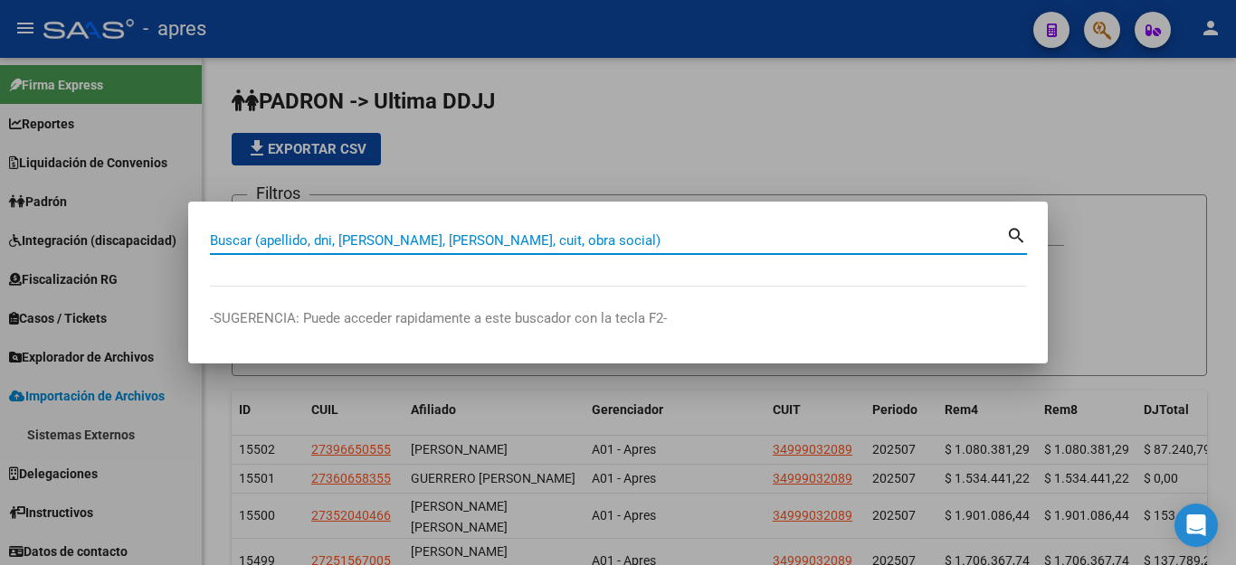
paste input "27267426495"
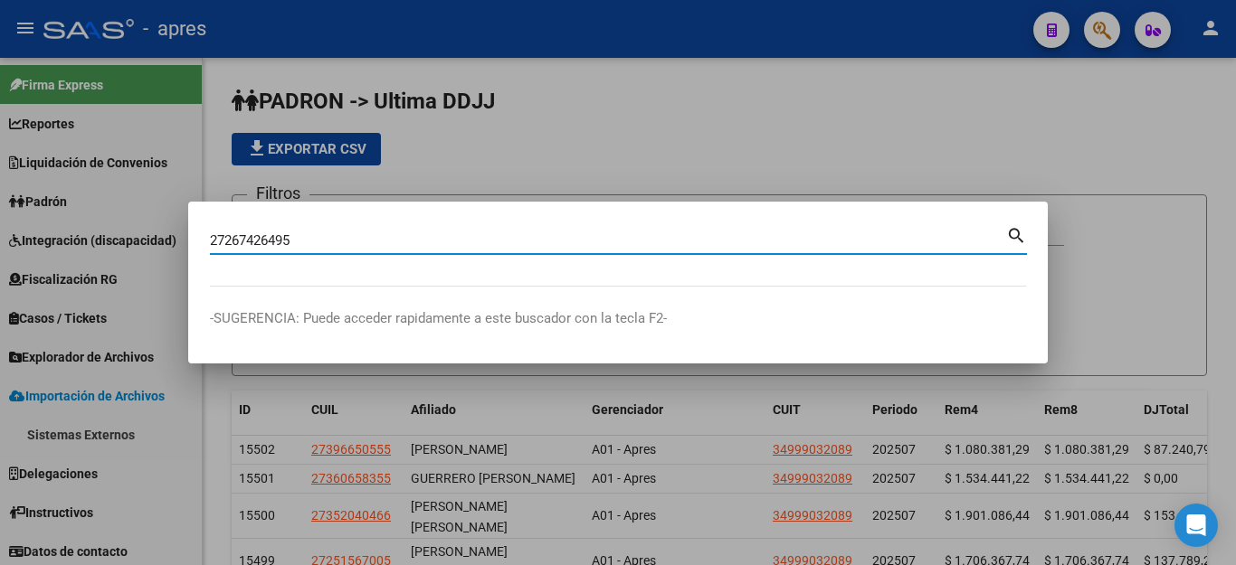
type input "27267426495"
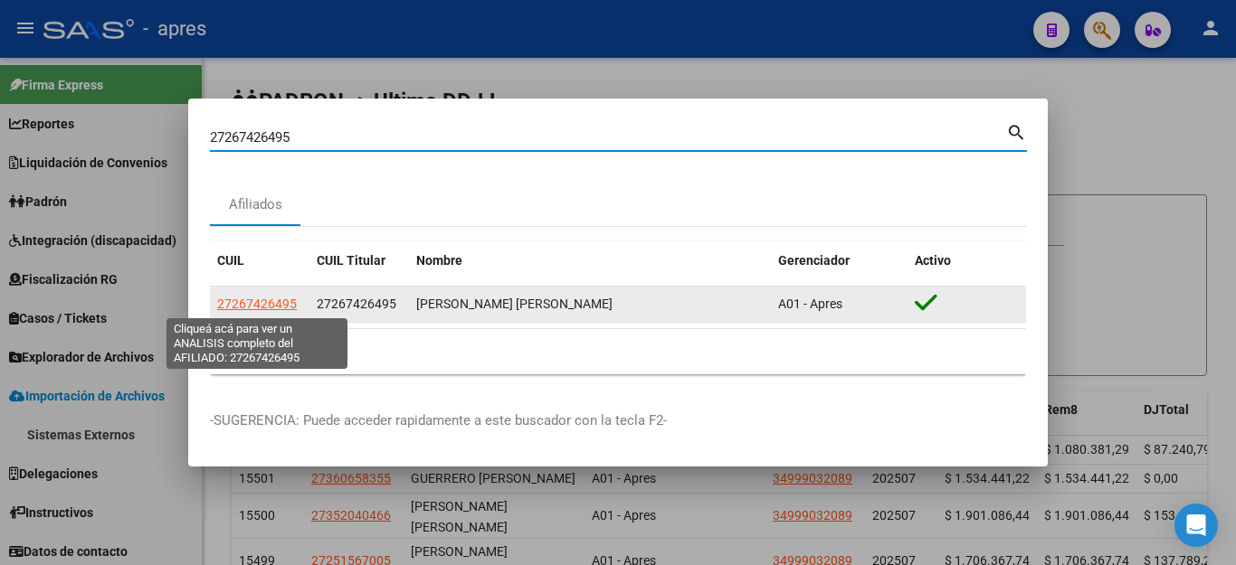
click at [279, 306] on span "27267426495" at bounding box center [257, 304] width 80 height 14
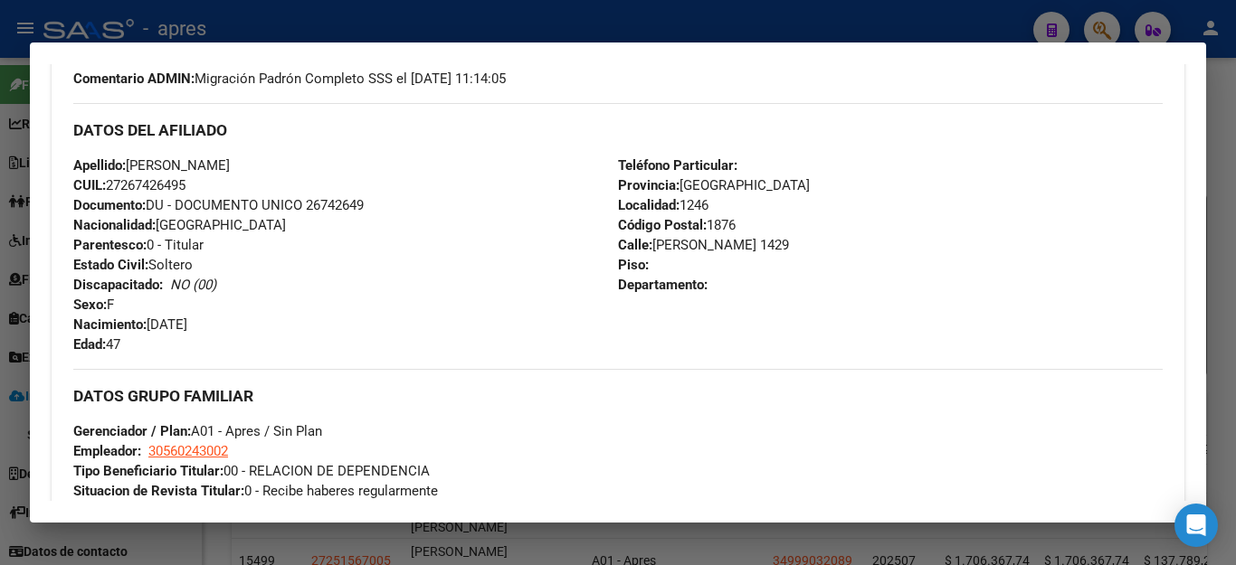
scroll to position [450, 0]
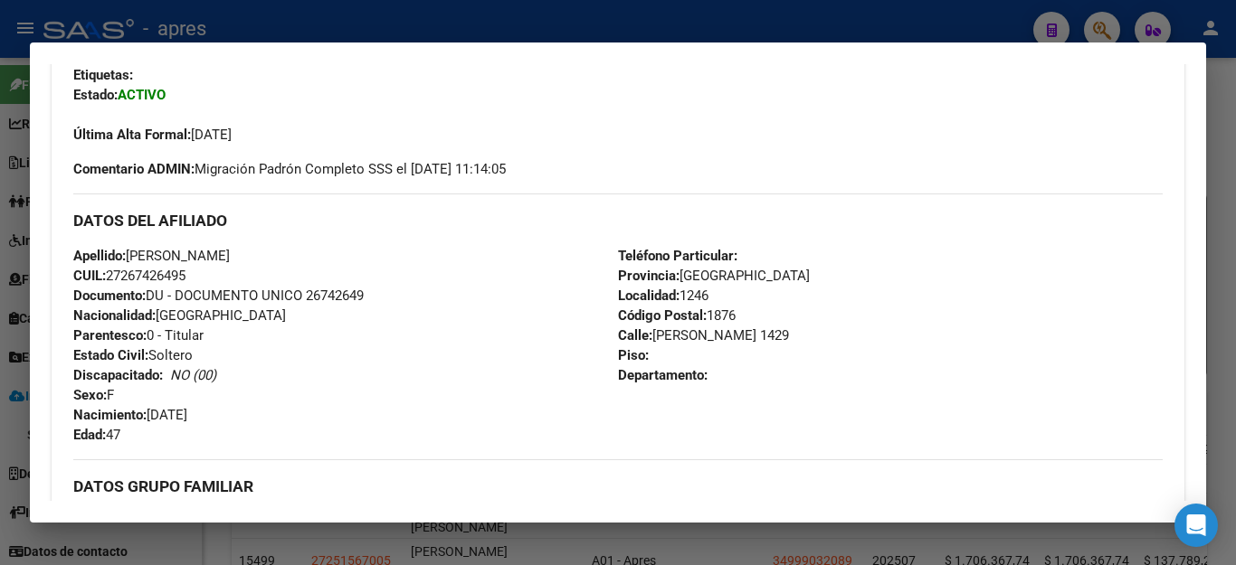
click at [189, 20] on div at bounding box center [618, 282] width 1236 height 565
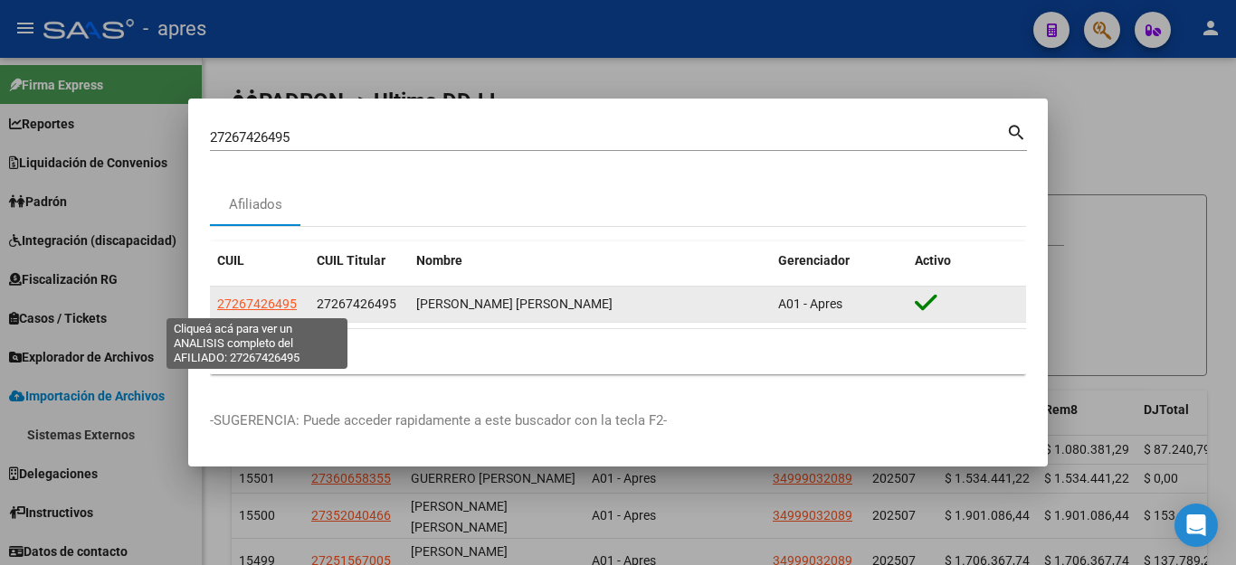
click at [270, 306] on span "27267426495" at bounding box center [257, 304] width 80 height 14
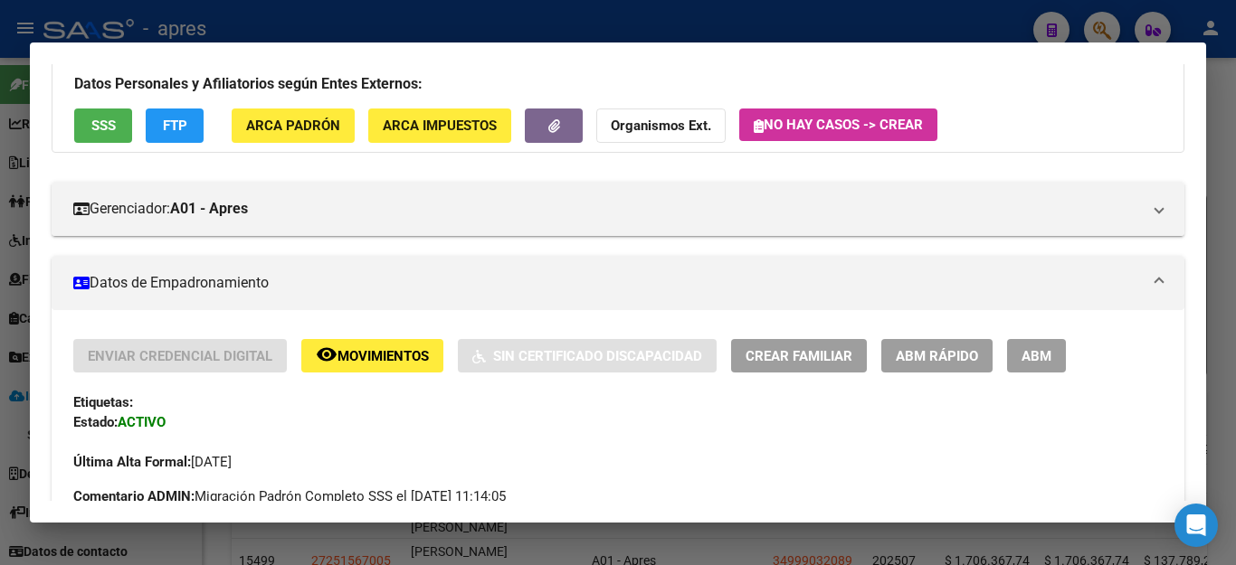
scroll to position [0, 0]
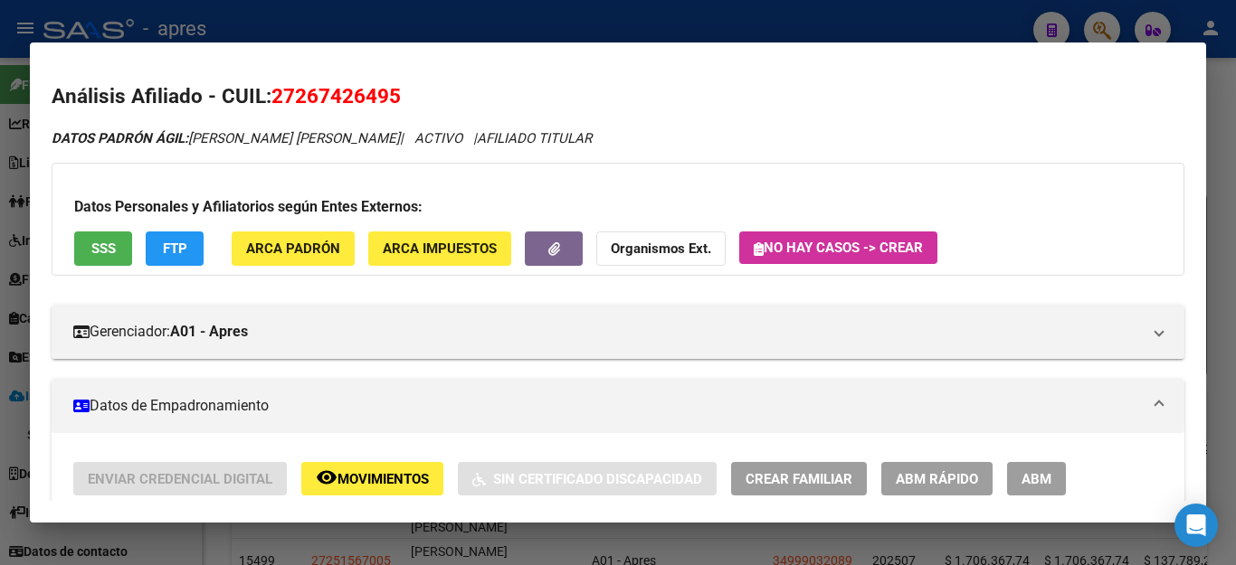
click at [516, 24] on div at bounding box center [618, 282] width 1236 height 565
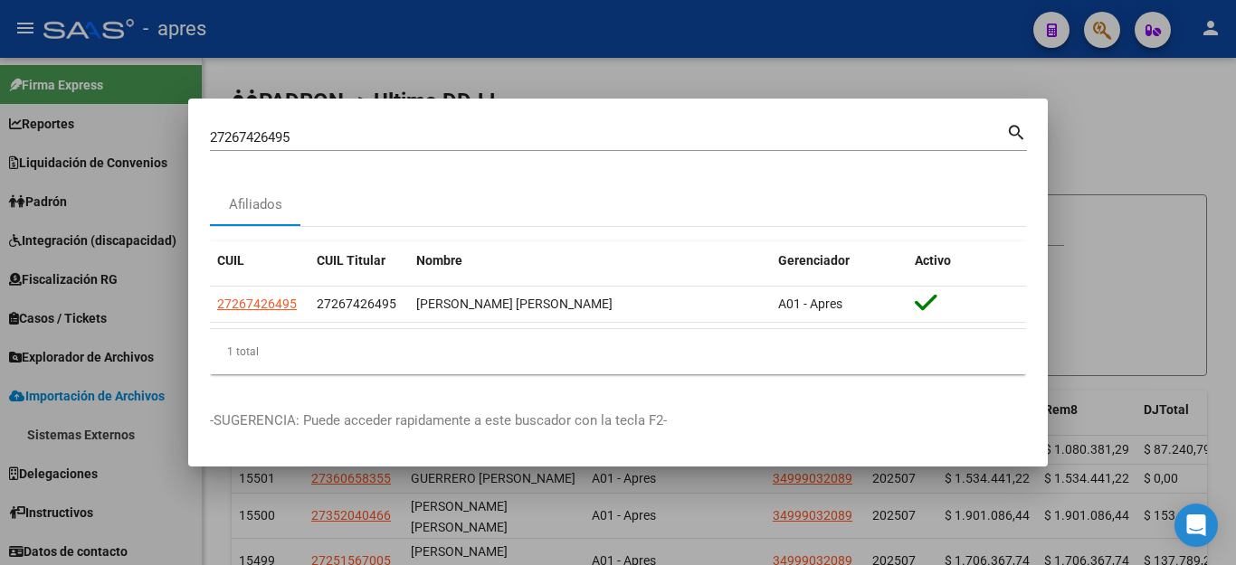
click at [1107, 266] on div at bounding box center [618, 282] width 1236 height 565
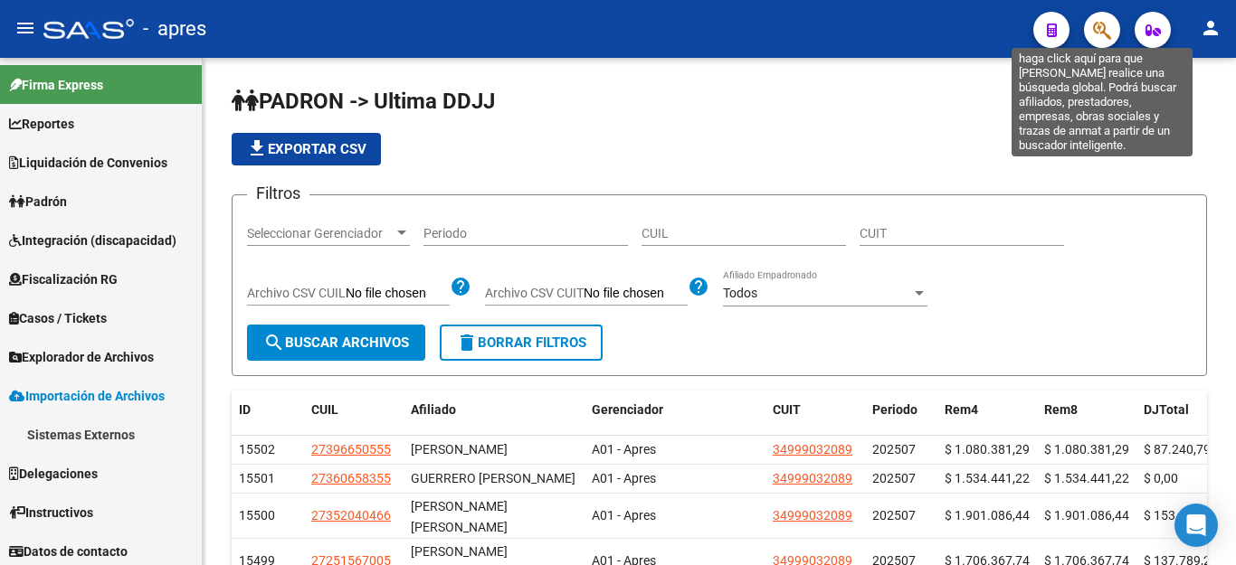
click at [1104, 24] on icon "button" at bounding box center [1102, 30] width 18 height 21
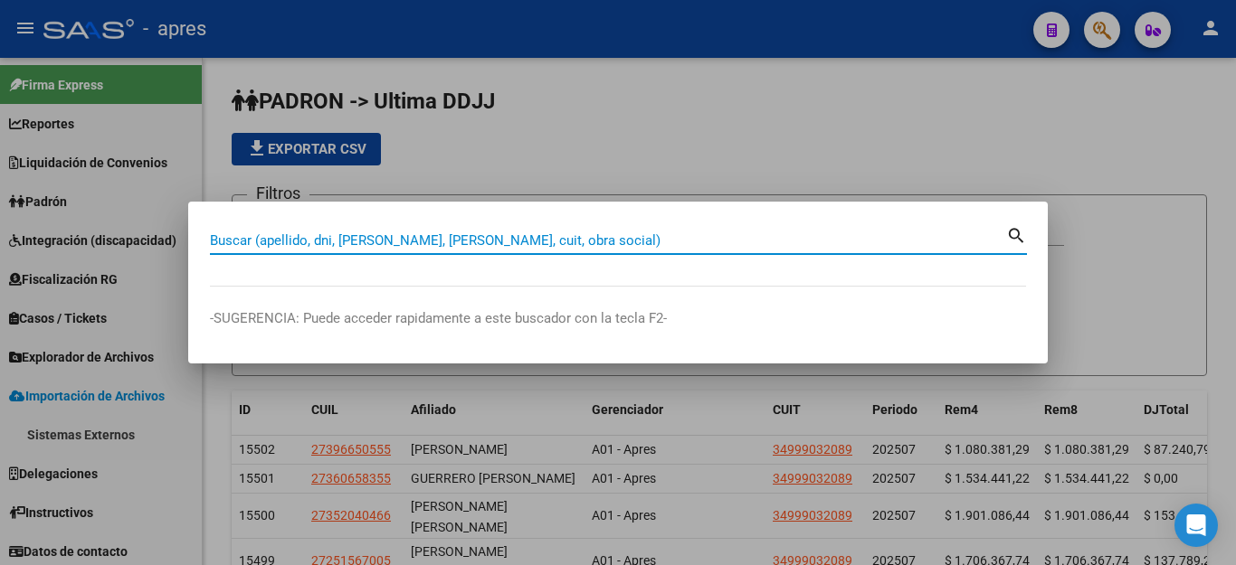
paste input "27253689353"
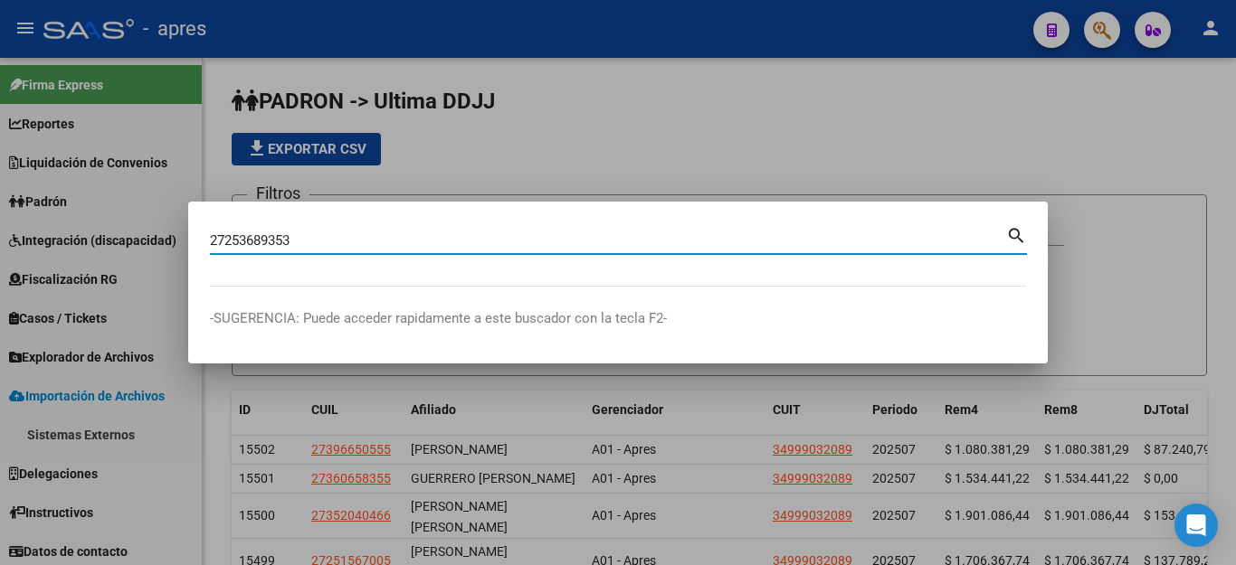
type input "27253689353"
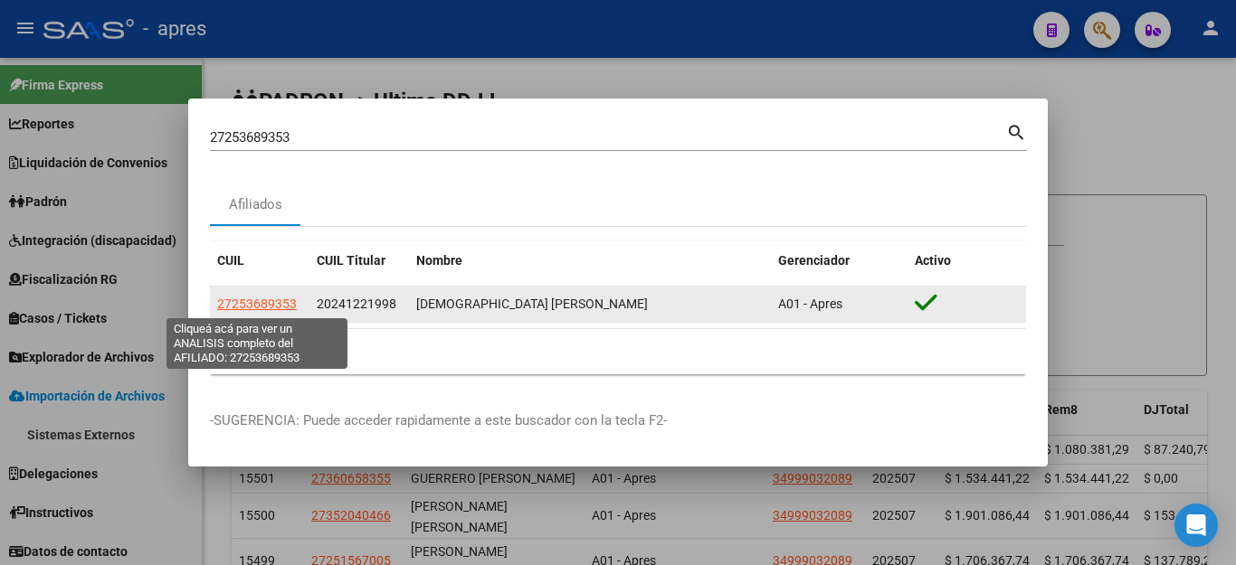
click at [242, 297] on span "27253689353" at bounding box center [257, 304] width 80 height 14
type textarea "27253689353"
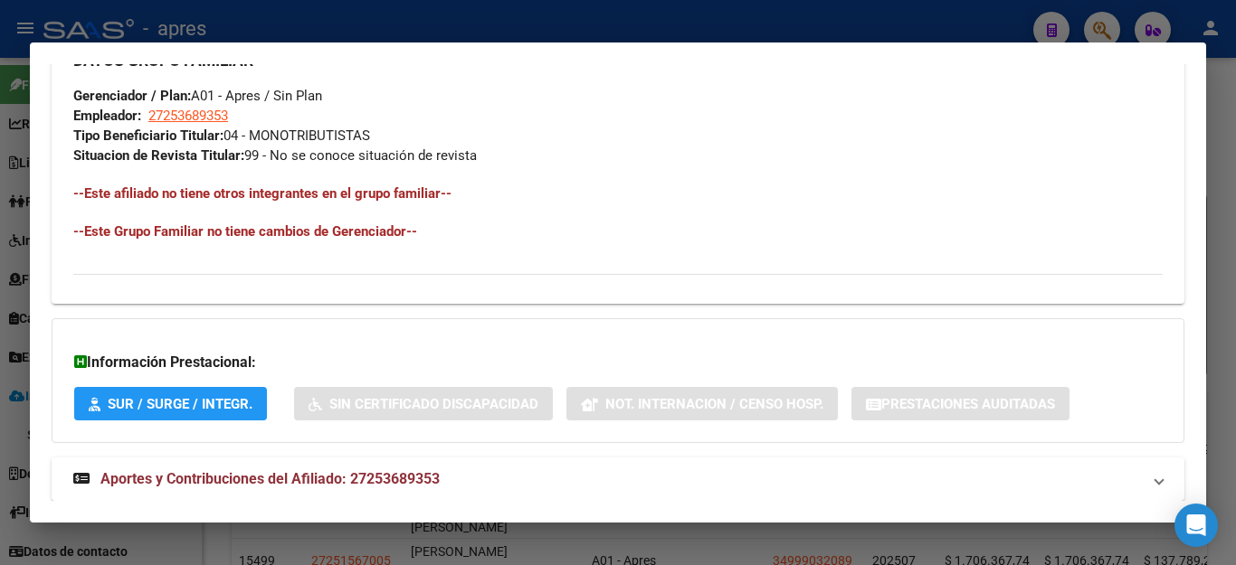
scroll to position [981, 0]
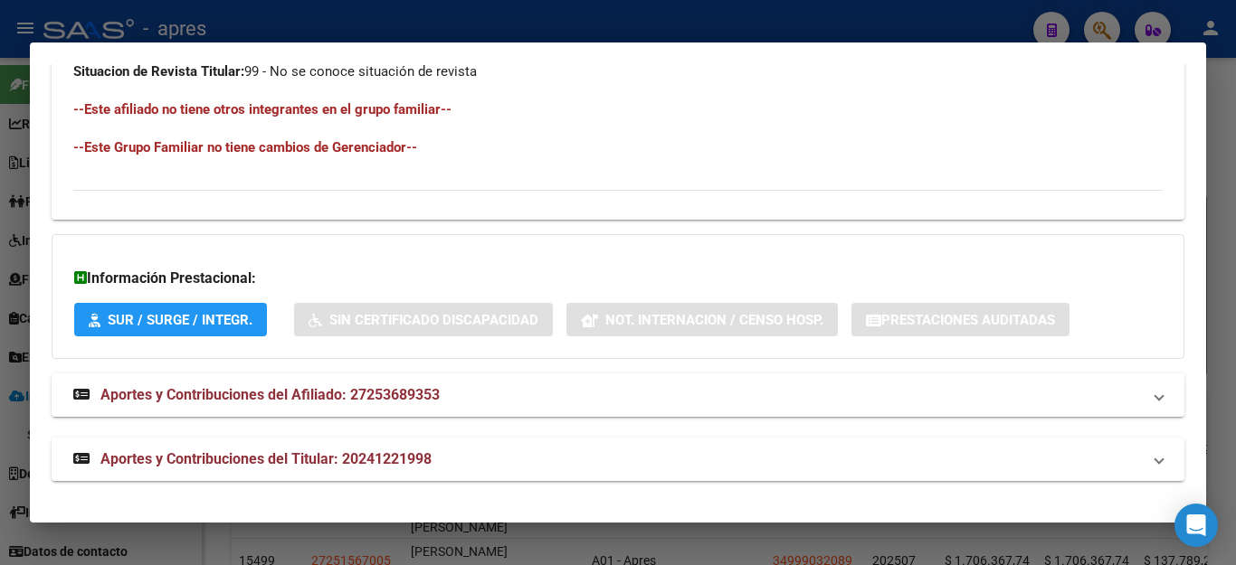
click at [243, 395] on span "Aportes y Contribuciones del Afiliado: 27253689353" at bounding box center [269, 394] width 339 height 17
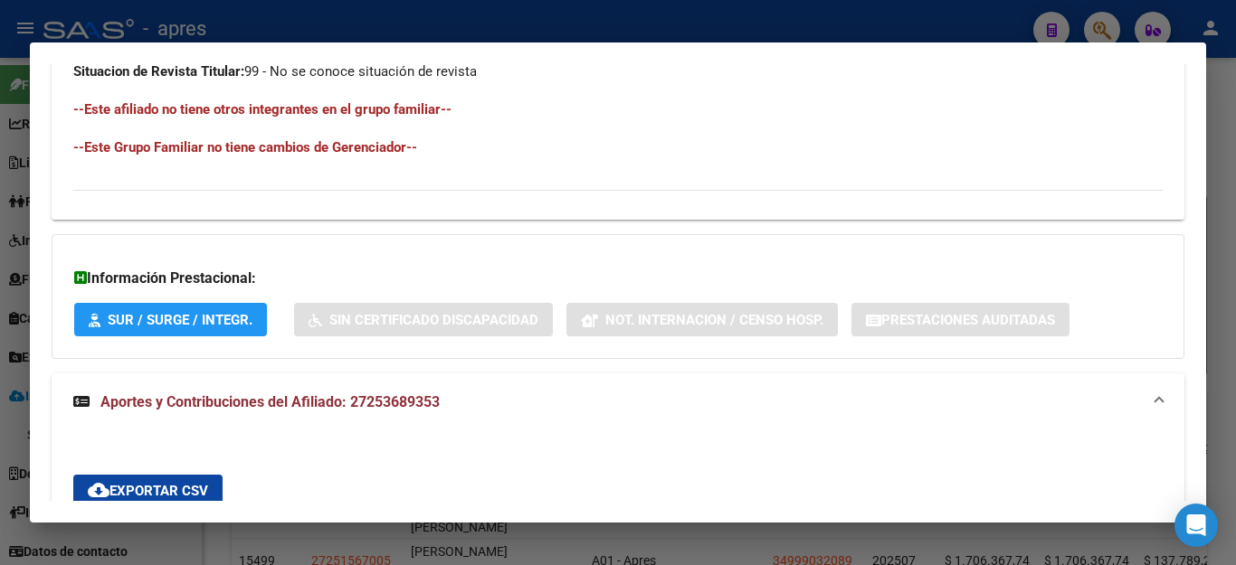
scroll to position [1177, 0]
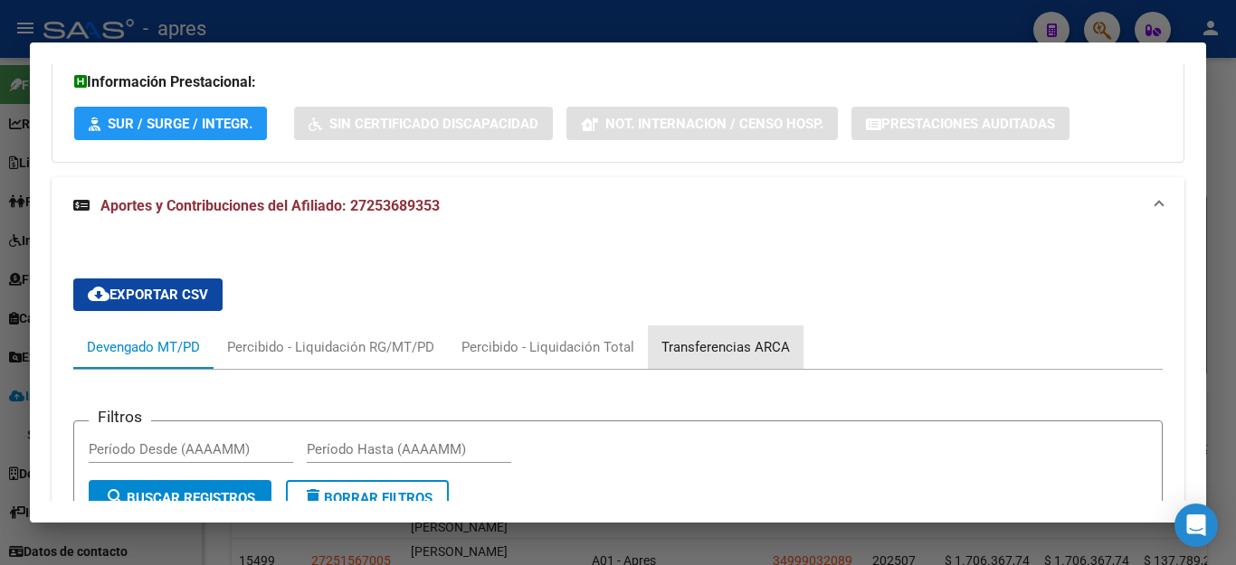
click at [695, 350] on div "Transferencias ARCA" at bounding box center [725, 347] width 128 height 20
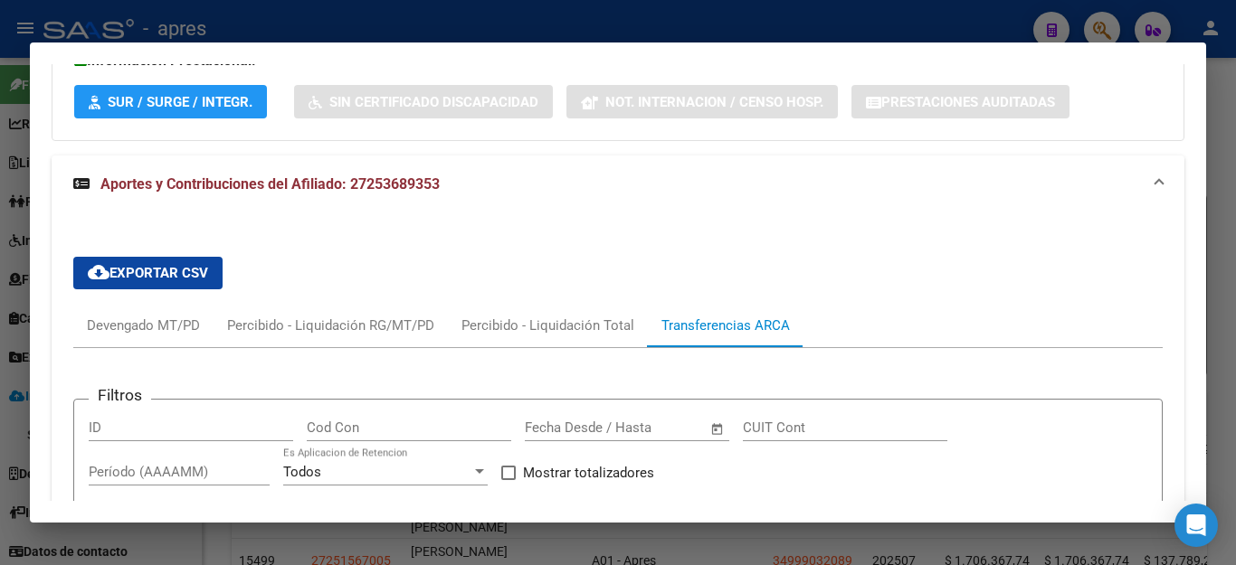
scroll to position [1539, 0]
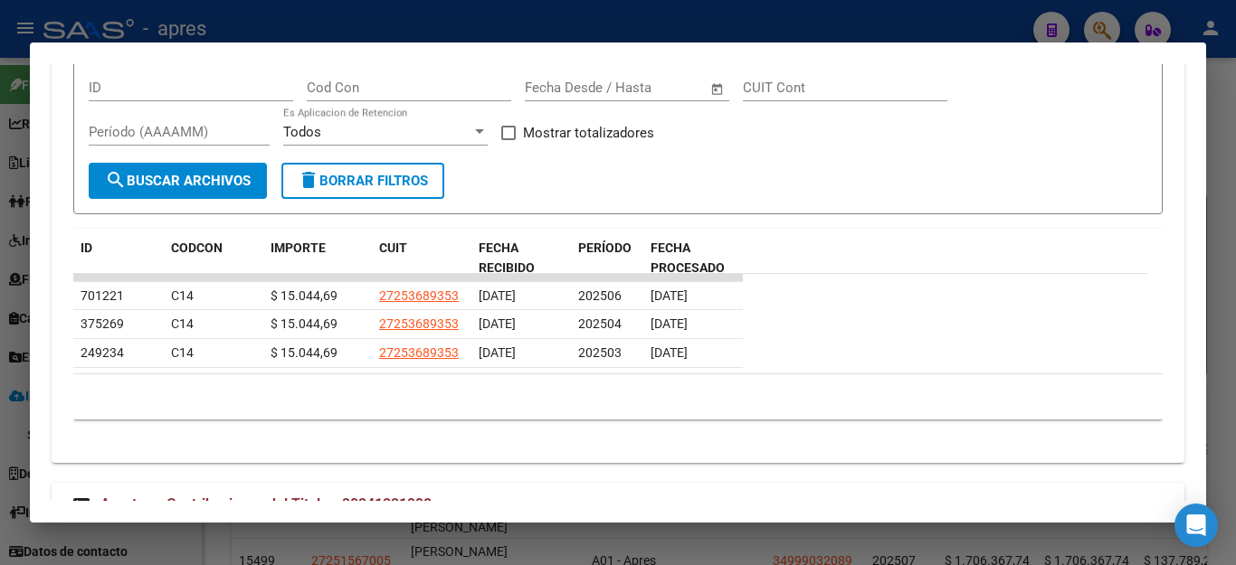
click at [960, 18] on div at bounding box center [618, 282] width 1236 height 565
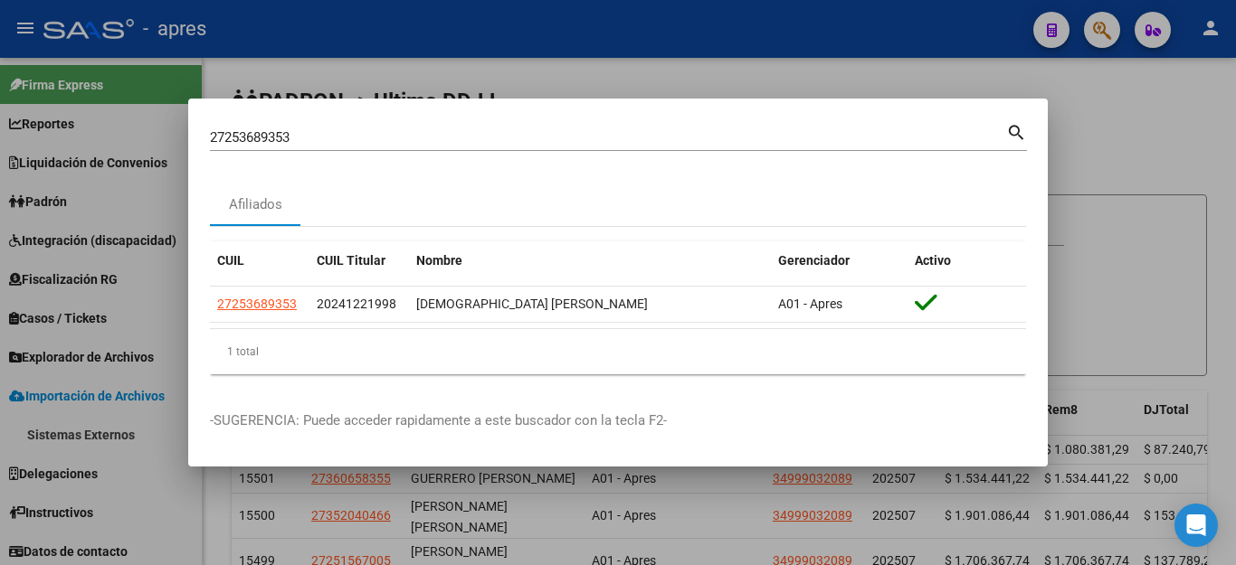
click at [956, 24] on div at bounding box center [618, 282] width 1236 height 565
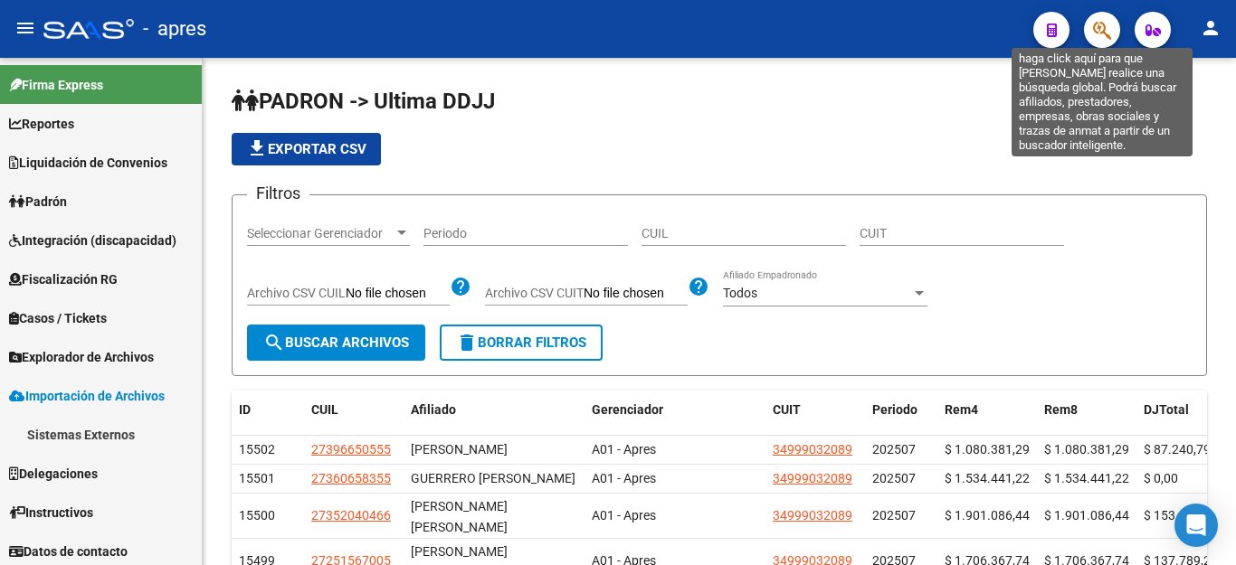
click at [1096, 37] on icon "button" at bounding box center [1102, 30] width 18 height 21
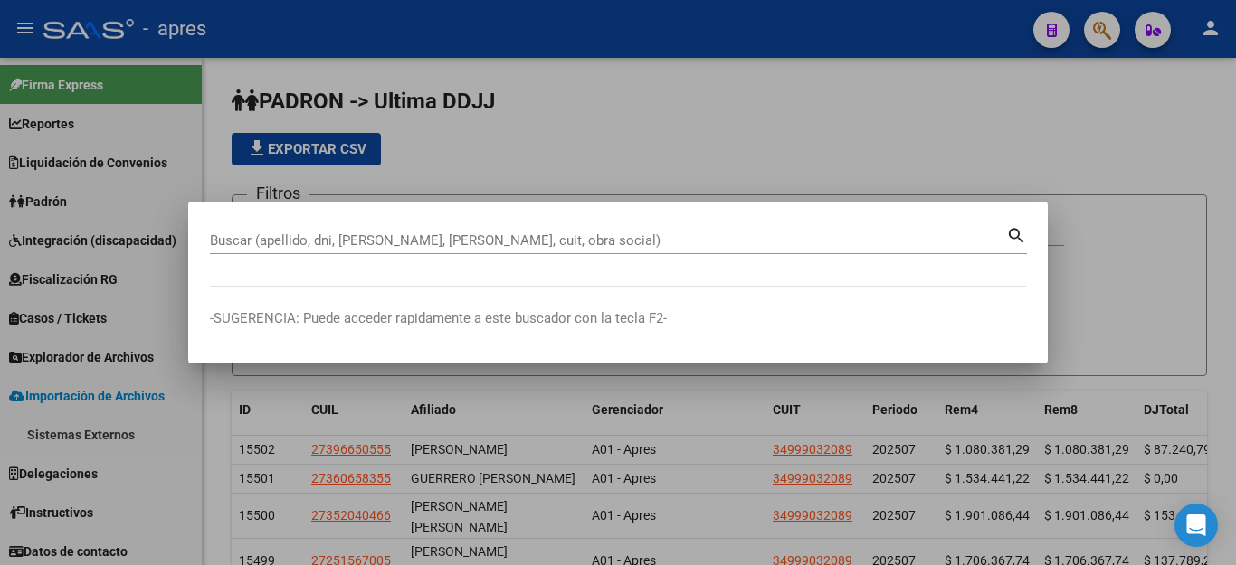
paste input "20406722474"
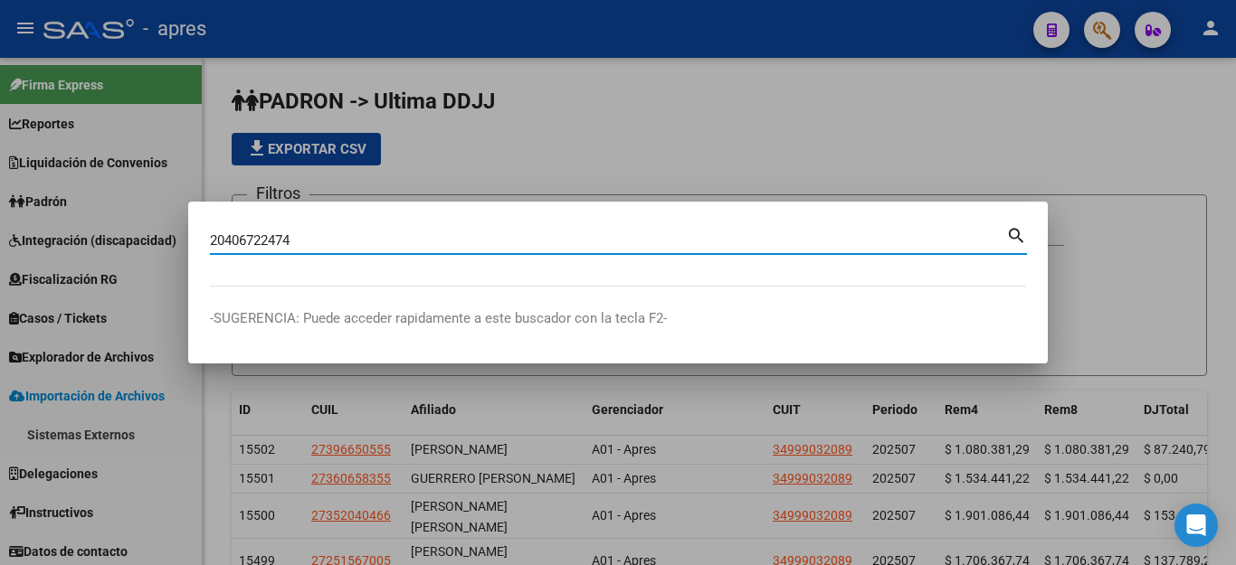
type input "20406722474"
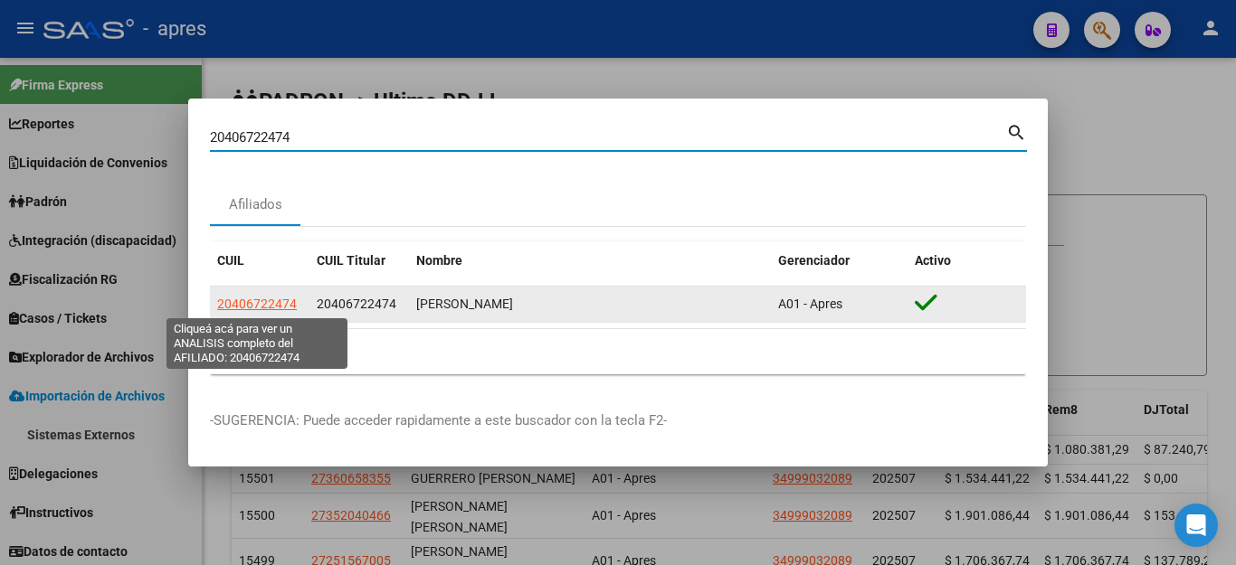
click at [280, 302] on span "20406722474" at bounding box center [257, 304] width 80 height 14
type textarea "20406722474"
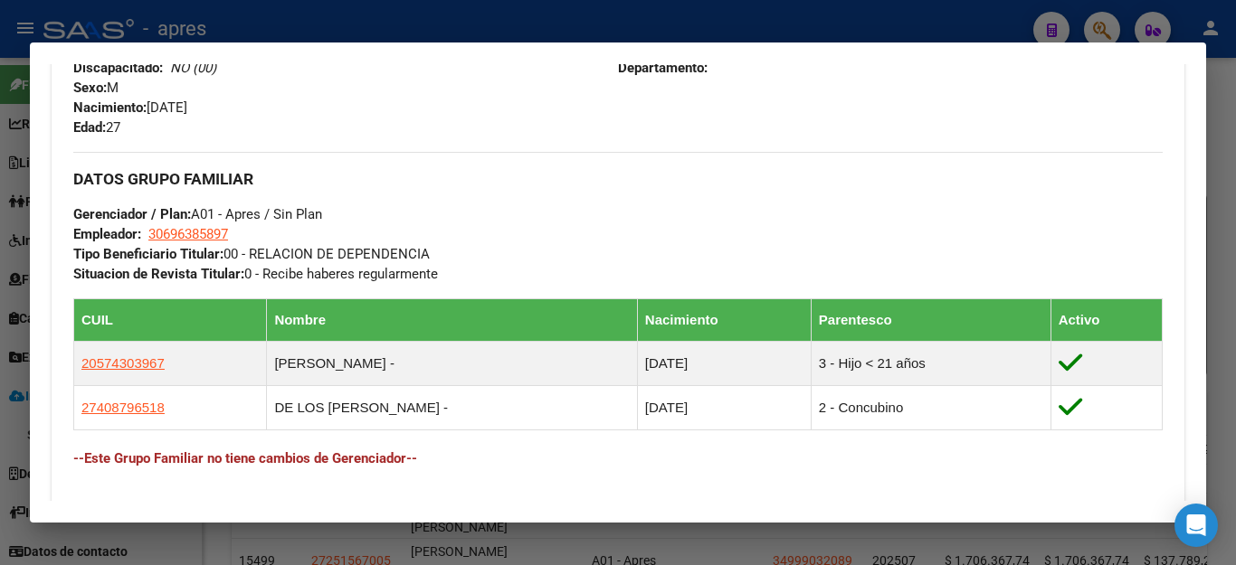
scroll to position [1046, 0]
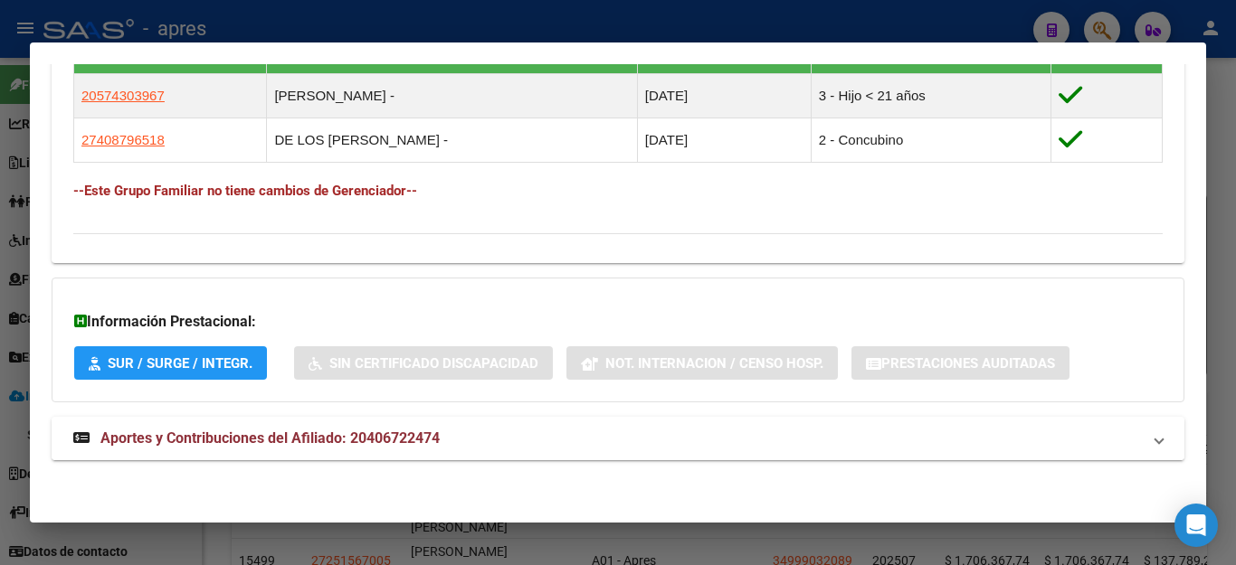
click at [295, 433] on span "Aportes y Contribuciones del Afiliado: 20406722474" at bounding box center [269, 438] width 339 height 17
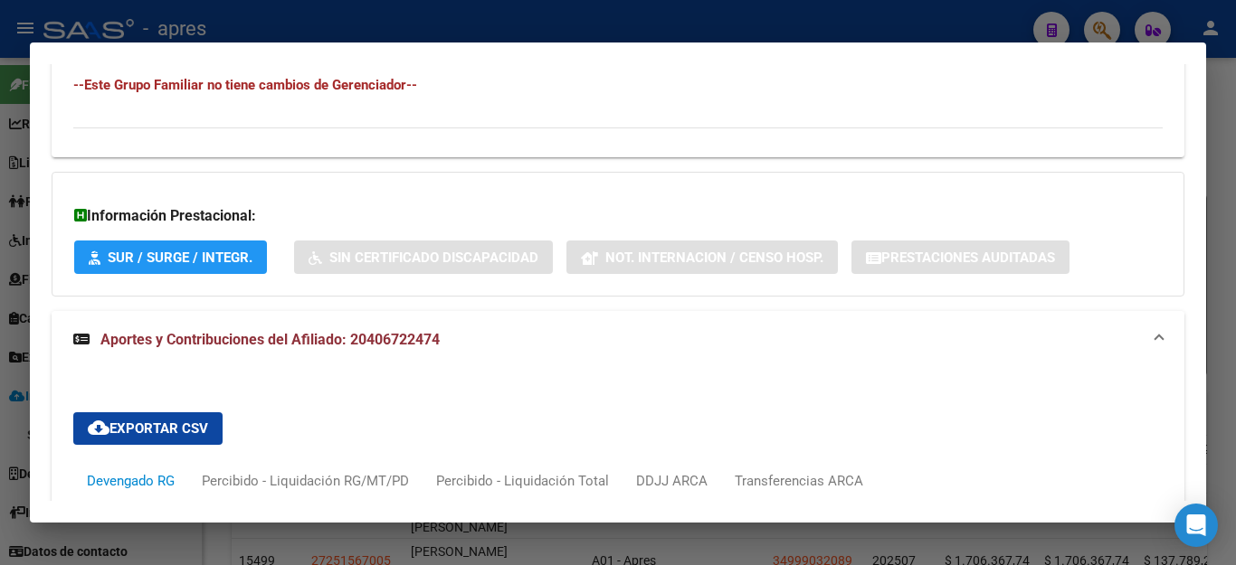
scroll to position [1332, 0]
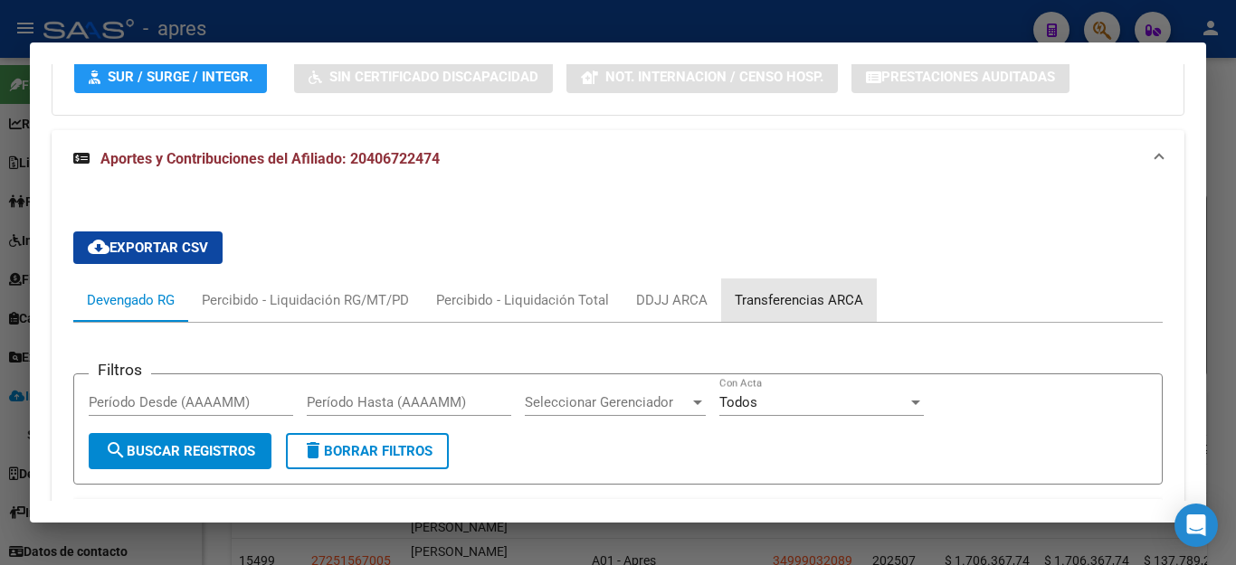
click at [763, 298] on div "Transferencias ARCA" at bounding box center [798, 300] width 128 height 20
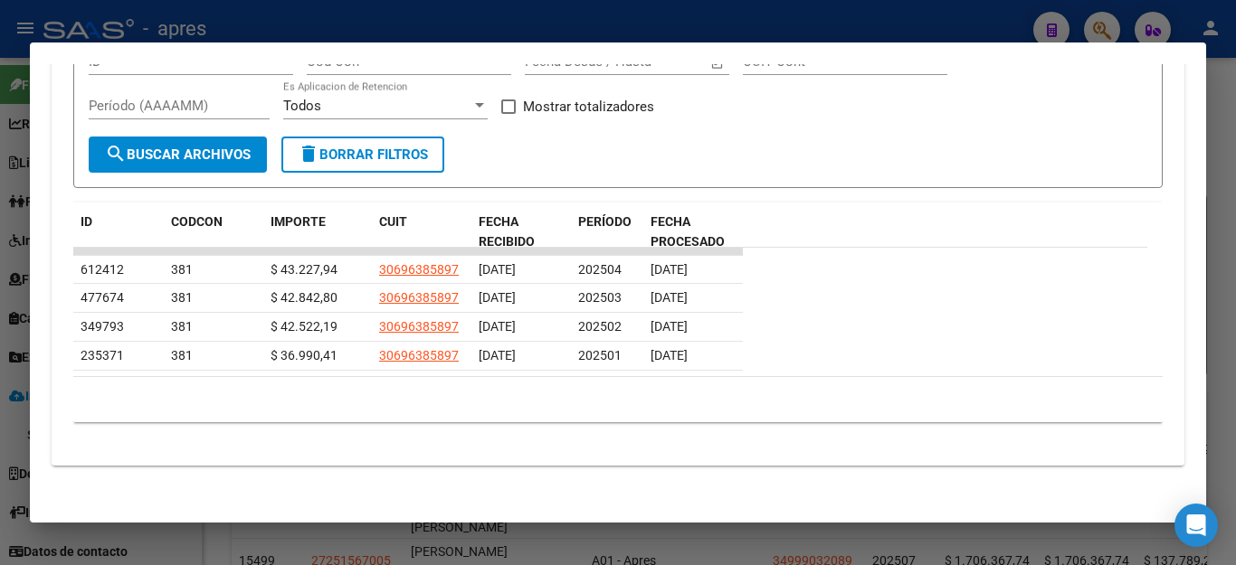
scroll to position [1679, 0]
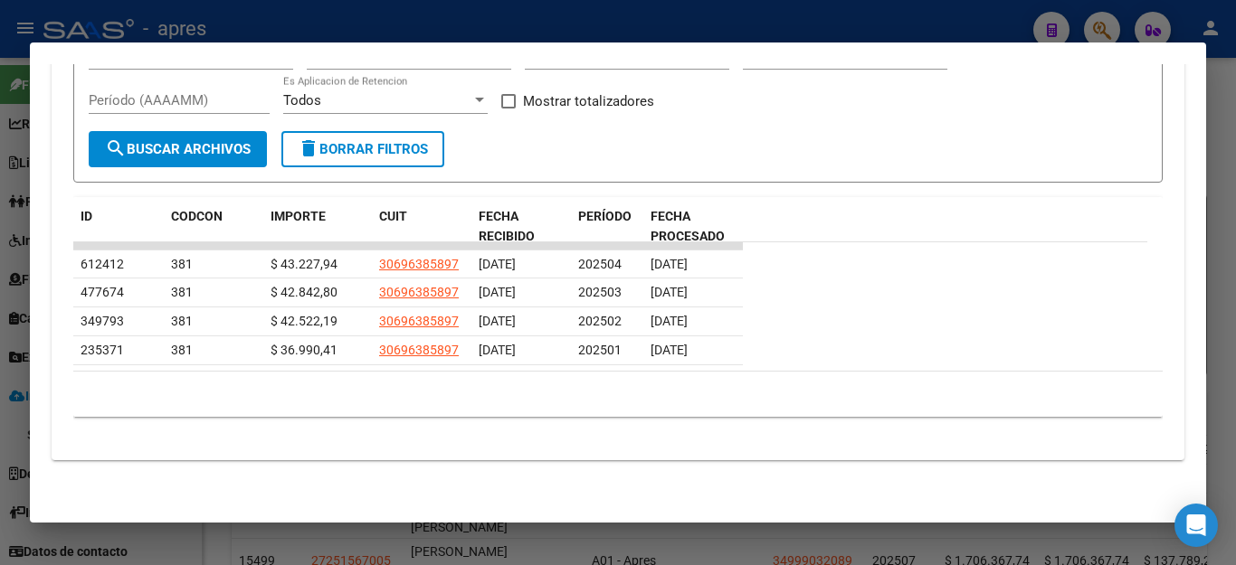
click at [305, 543] on div at bounding box center [618, 282] width 1236 height 565
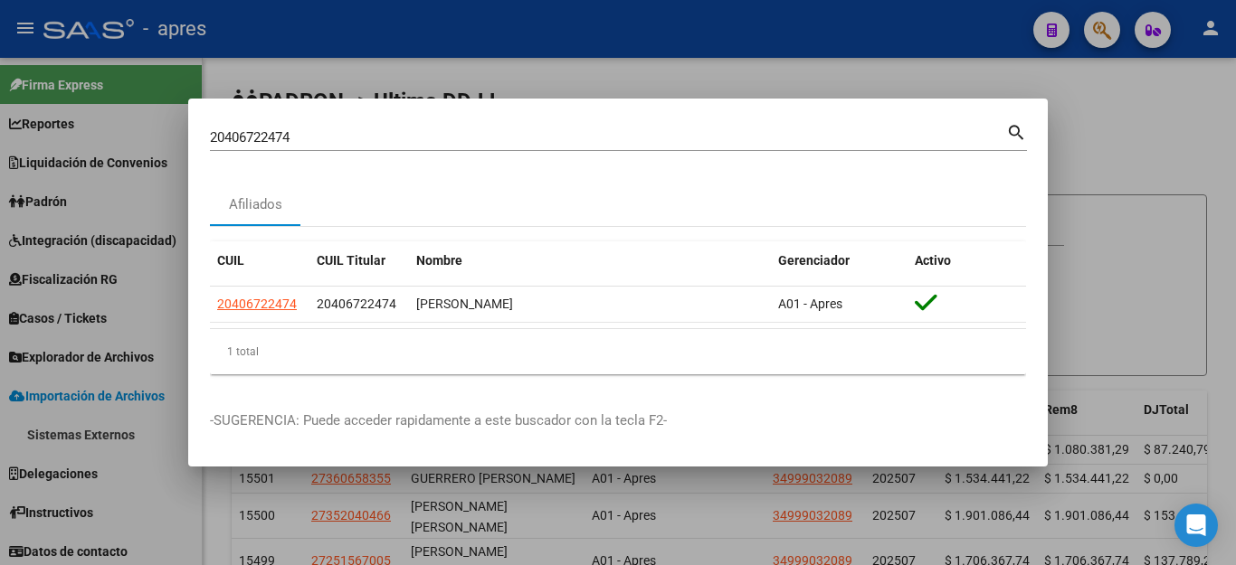
click at [513, 81] on div at bounding box center [618, 282] width 1236 height 565
